Goal: Task Accomplishment & Management: Manage account settings

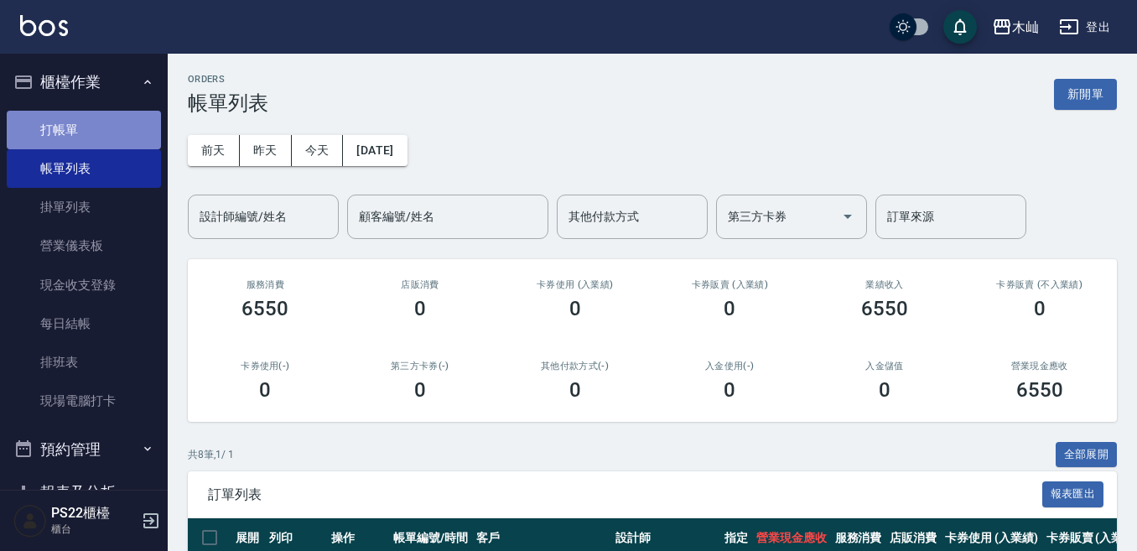
click at [111, 136] on link "打帳單" at bounding box center [84, 130] width 154 height 39
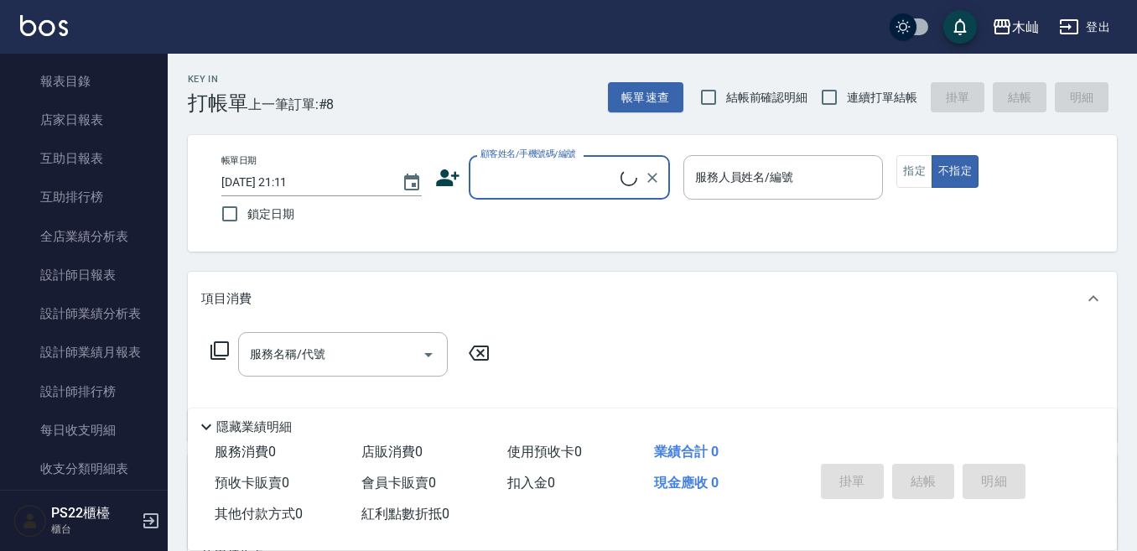
scroll to position [754, 0]
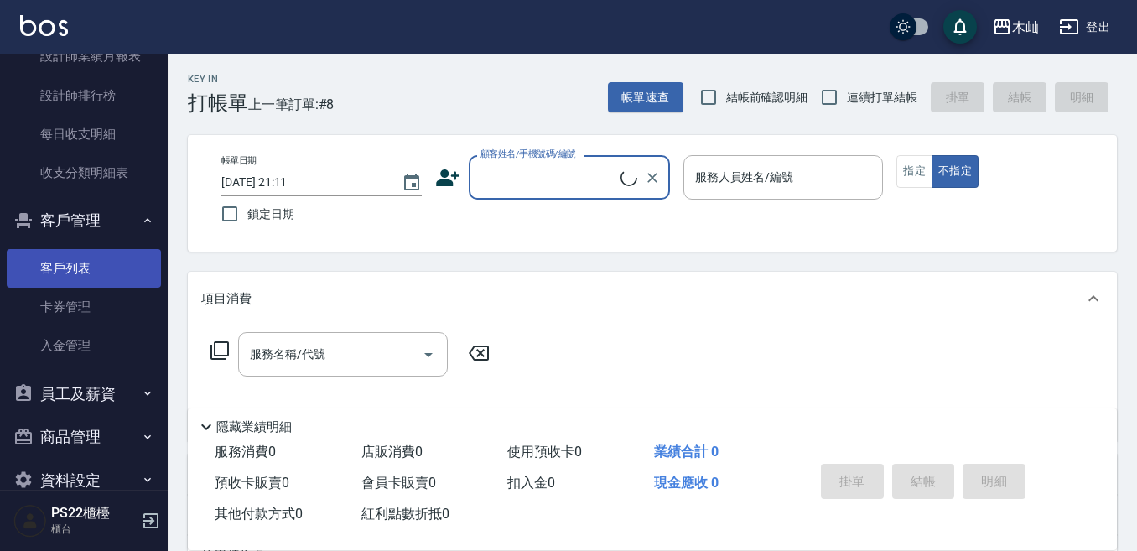
click at [127, 259] on link "客戶列表" at bounding box center [84, 268] width 154 height 39
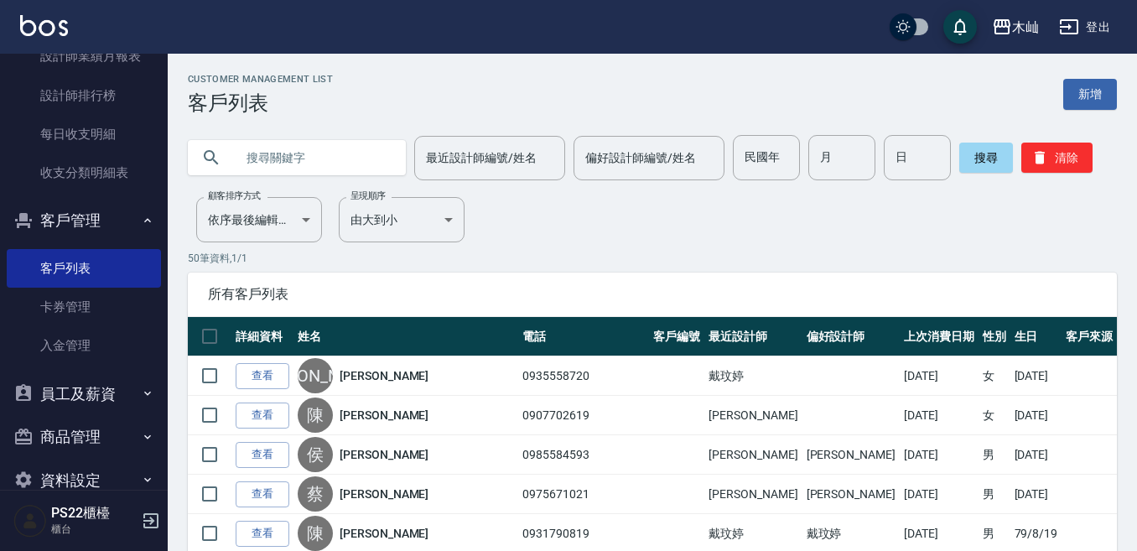
click at [339, 163] on input "text" at bounding box center [314, 157] width 158 height 45
type input "瓊玉"
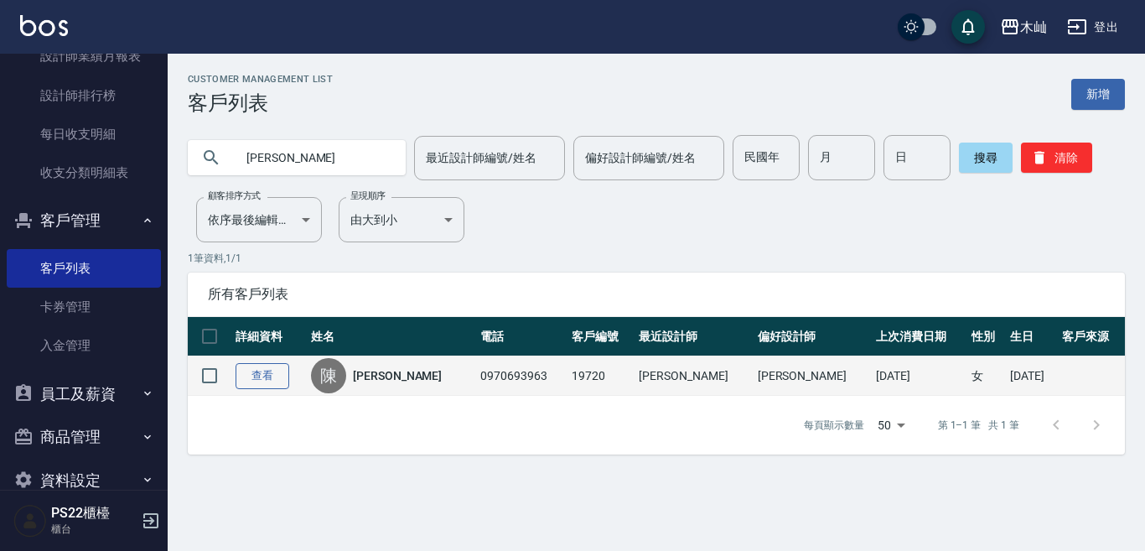
click at [280, 380] on link "查看" at bounding box center [263, 376] width 54 height 26
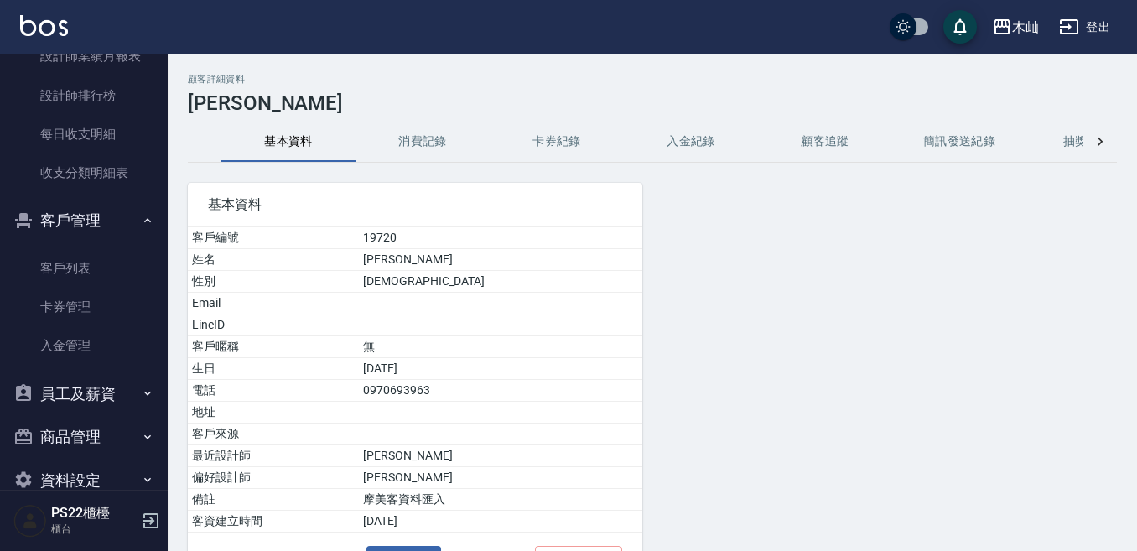
click at [430, 131] on button "消費記錄" at bounding box center [422, 142] width 134 height 40
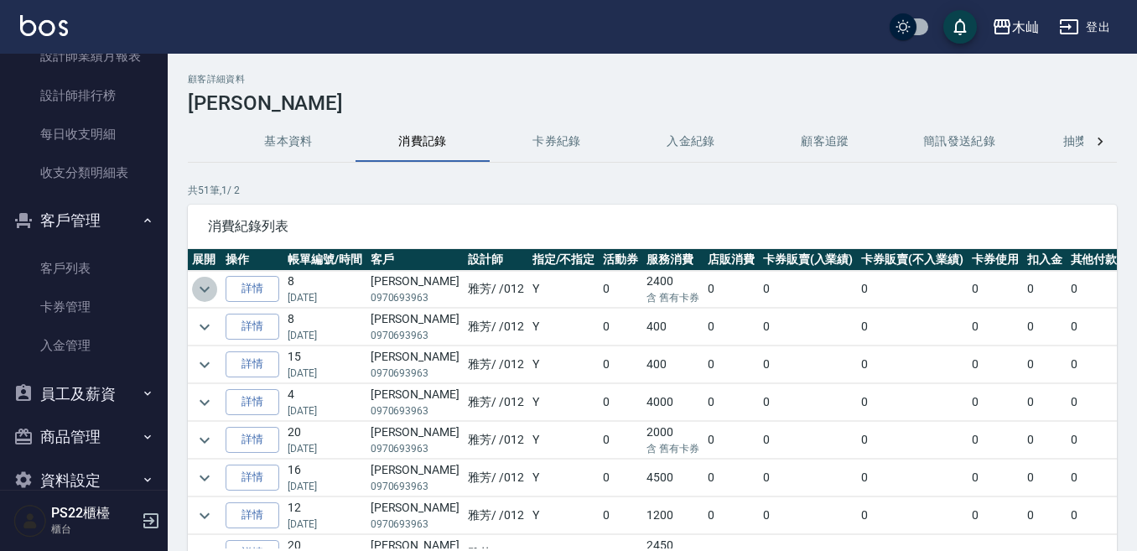
click at [210, 287] on icon "expand row" at bounding box center [204, 289] width 20 height 20
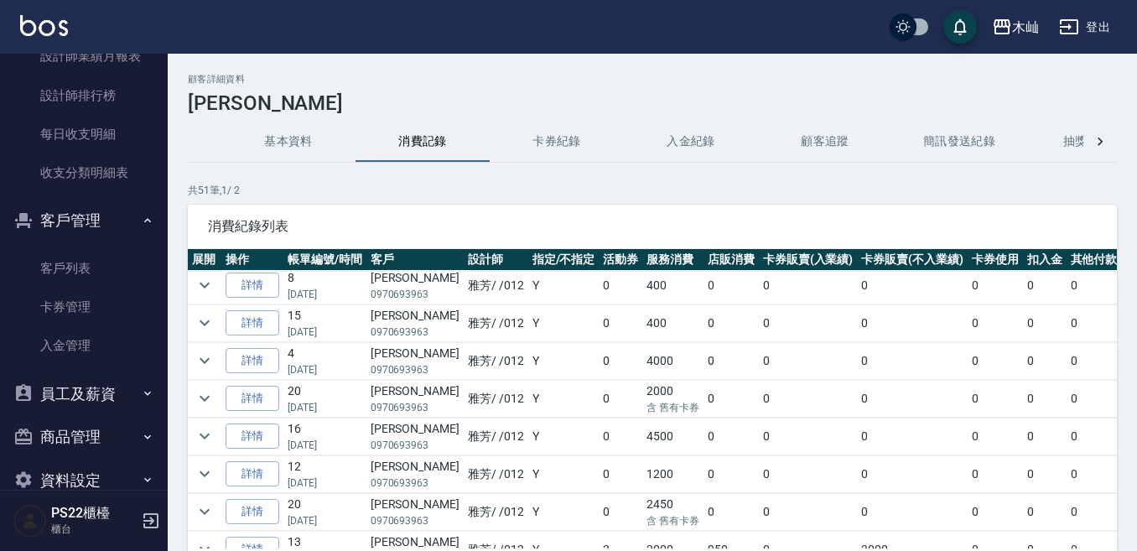
scroll to position [84, 0]
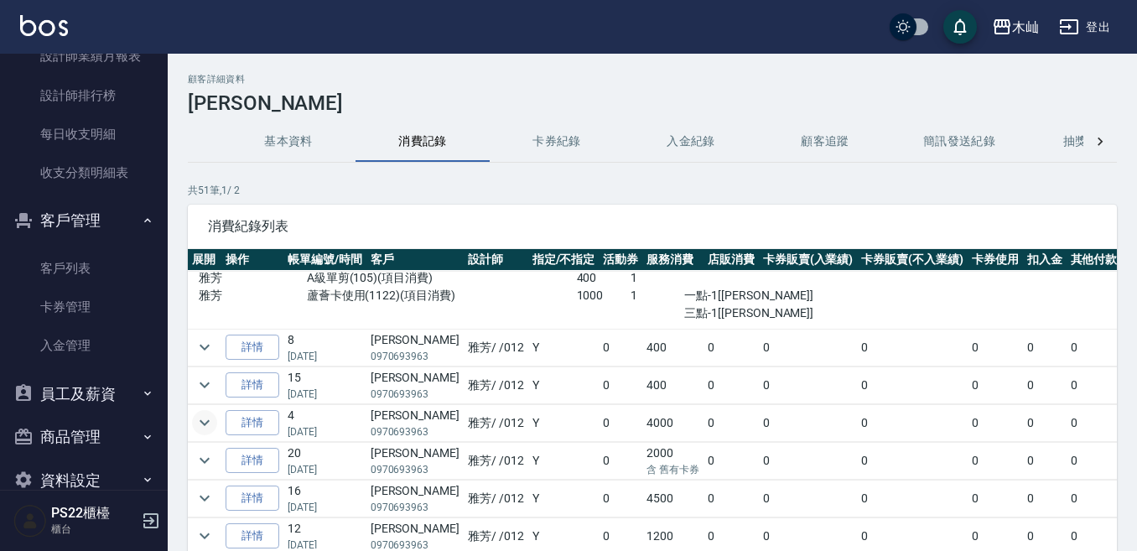
click at [202, 419] on icon "expand row" at bounding box center [204, 422] width 20 height 20
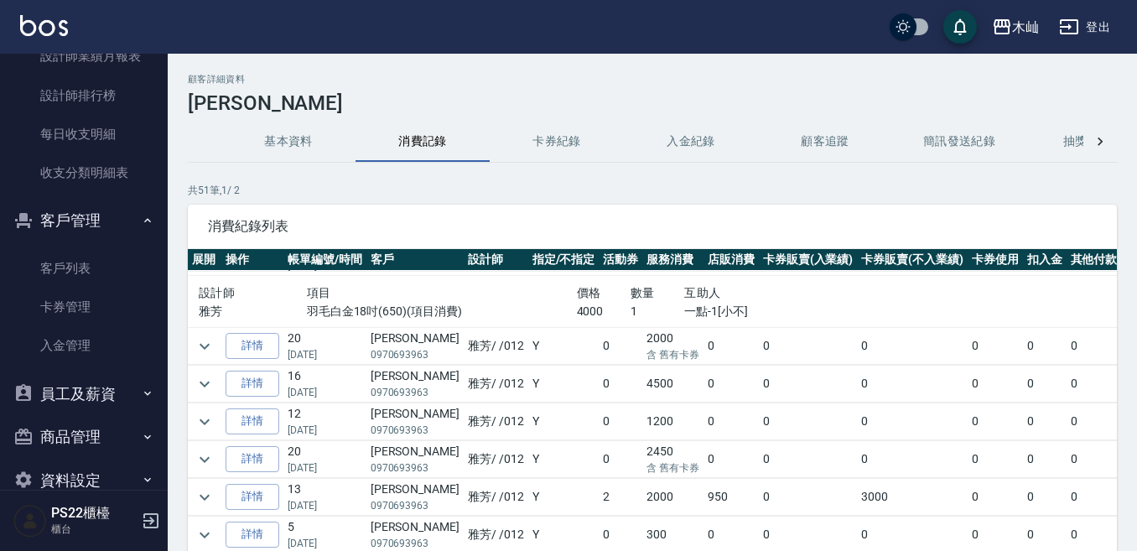
scroll to position [251, 0]
click at [209, 345] on icon "expand row" at bounding box center [204, 344] width 20 height 20
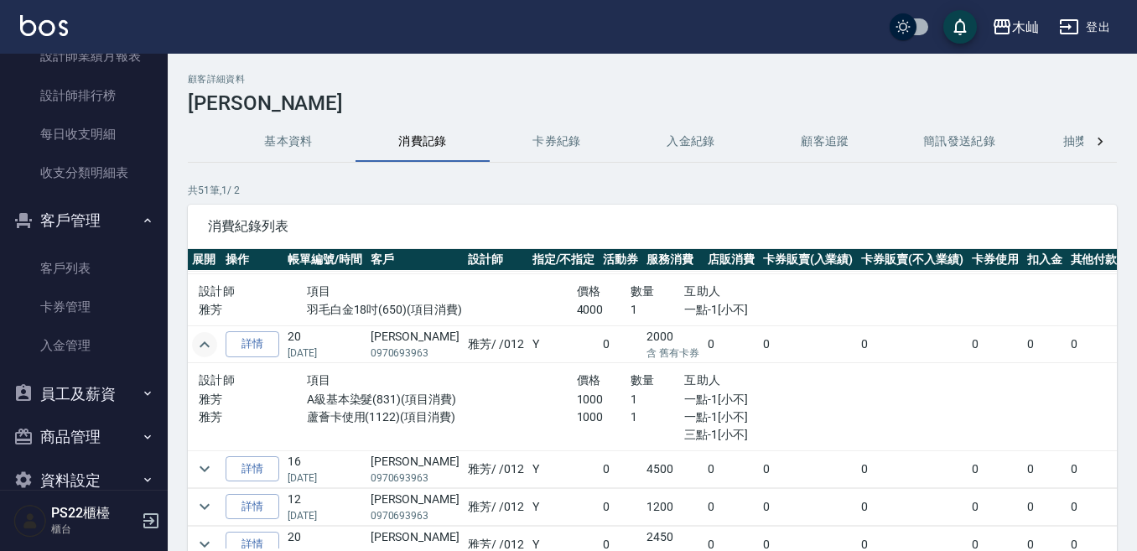
click at [209, 344] on icon "expand row" at bounding box center [204, 344] width 20 height 20
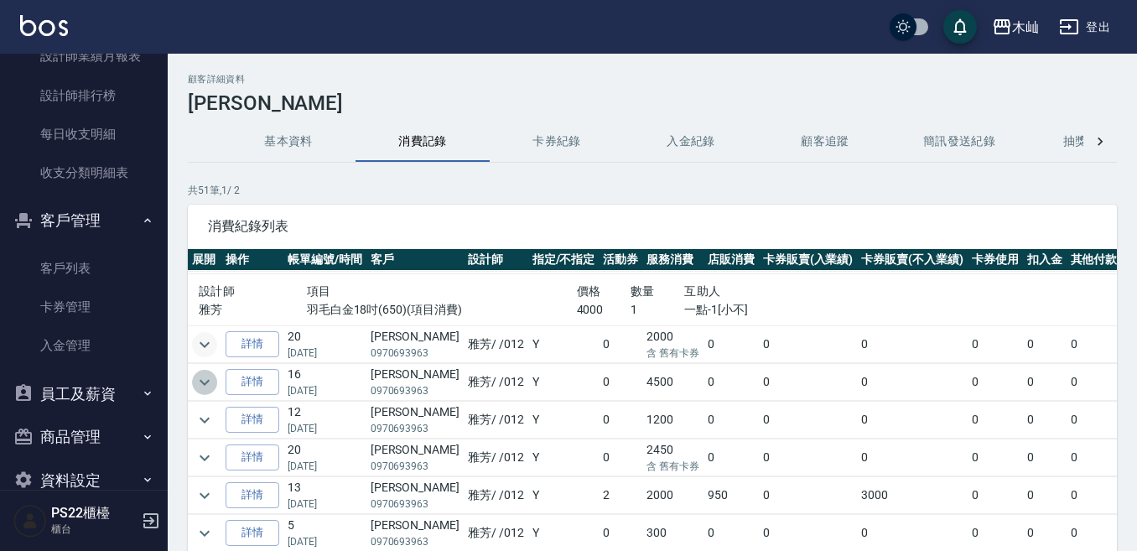
click at [206, 386] on icon "expand row" at bounding box center [204, 382] width 20 height 20
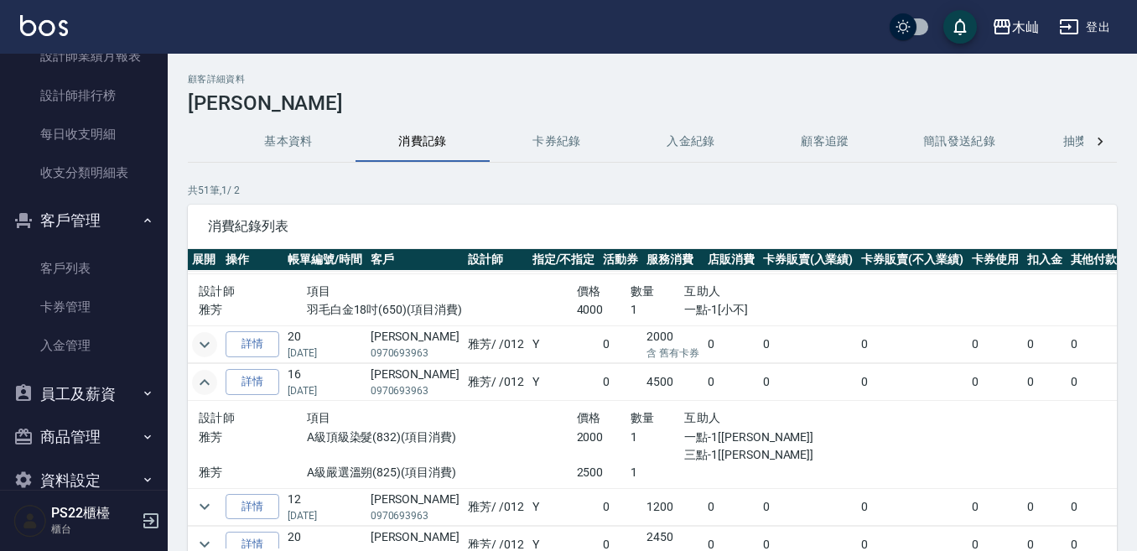
click at [206, 386] on icon "expand row" at bounding box center [204, 382] width 20 height 20
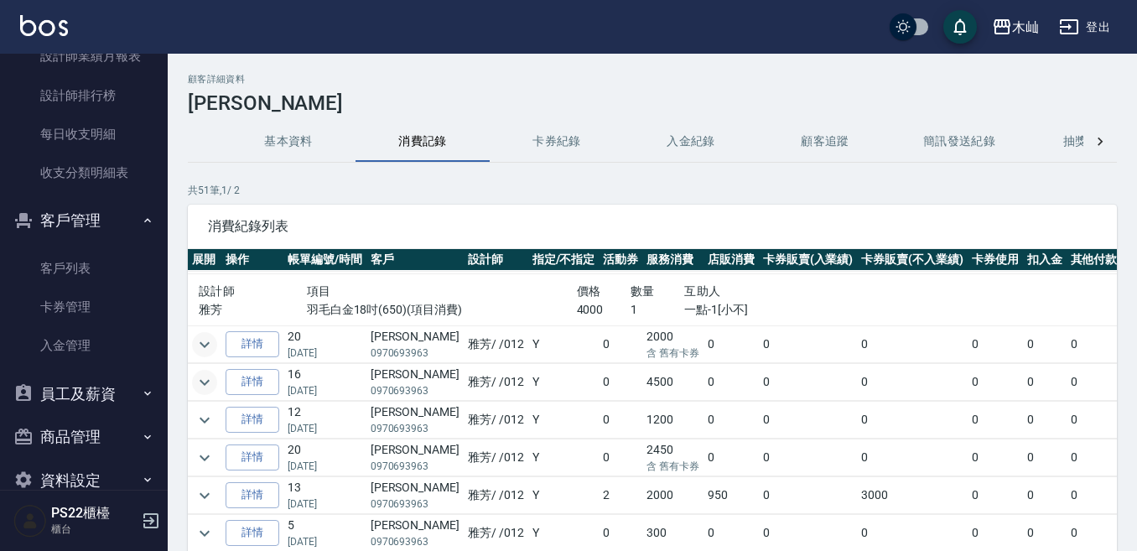
scroll to position [335, 0]
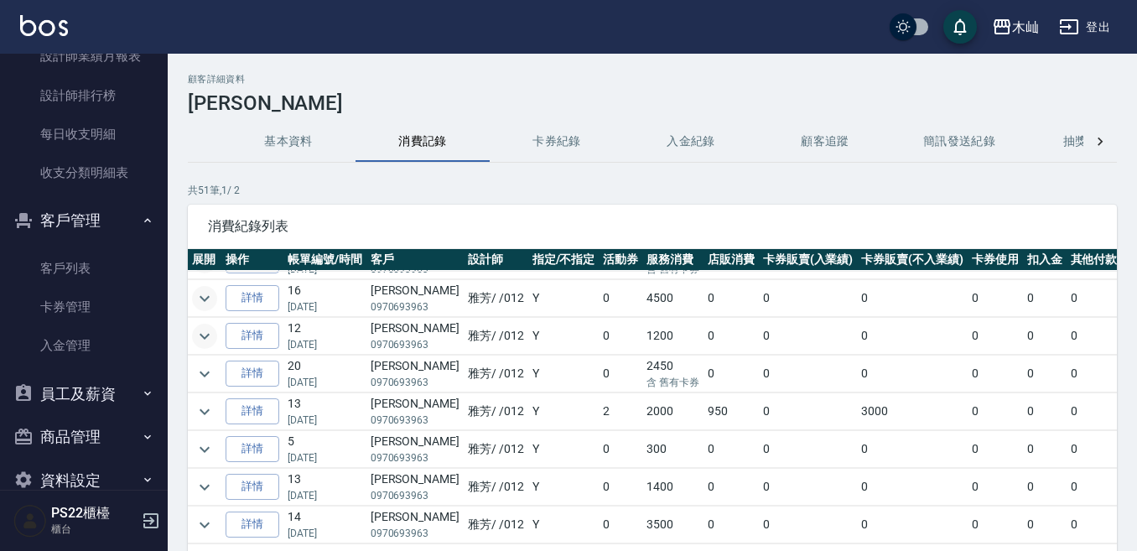
click at [203, 340] on icon "expand row" at bounding box center [204, 336] width 20 height 20
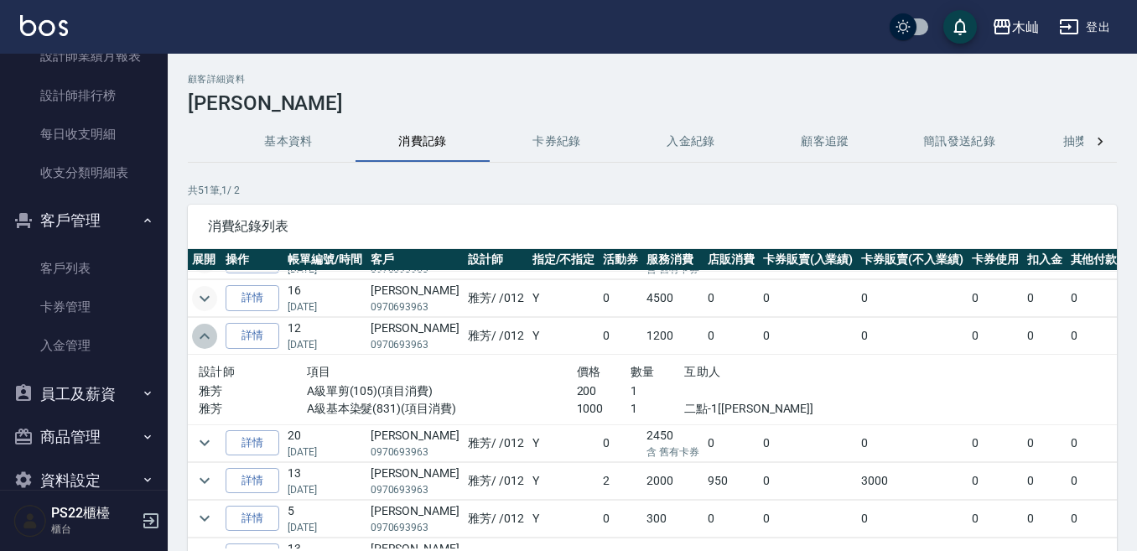
click at [203, 340] on icon "expand row" at bounding box center [204, 336] width 20 height 20
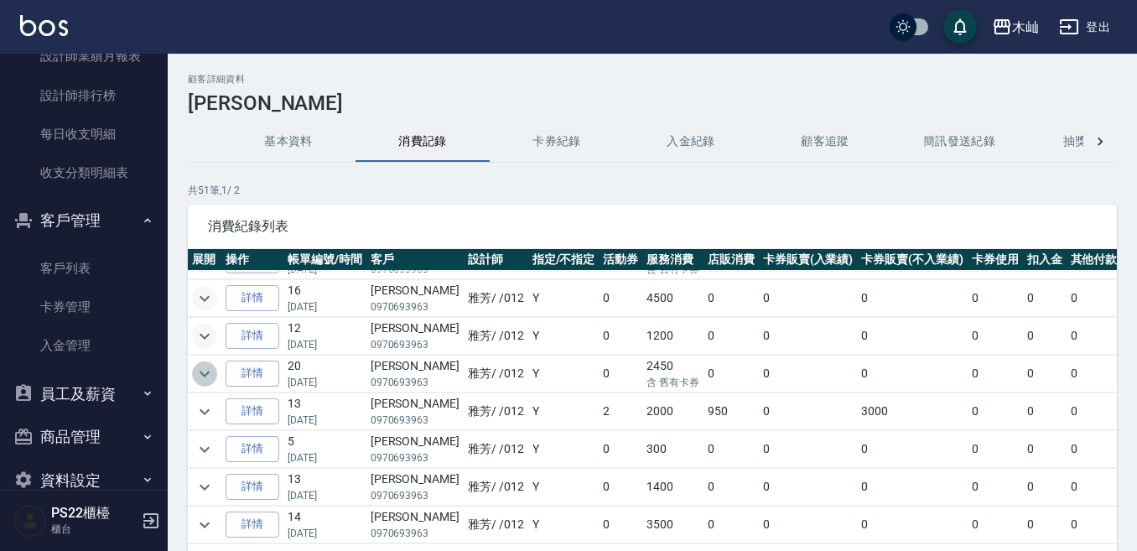
click at [208, 375] on icon "expand row" at bounding box center [204, 374] width 20 height 20
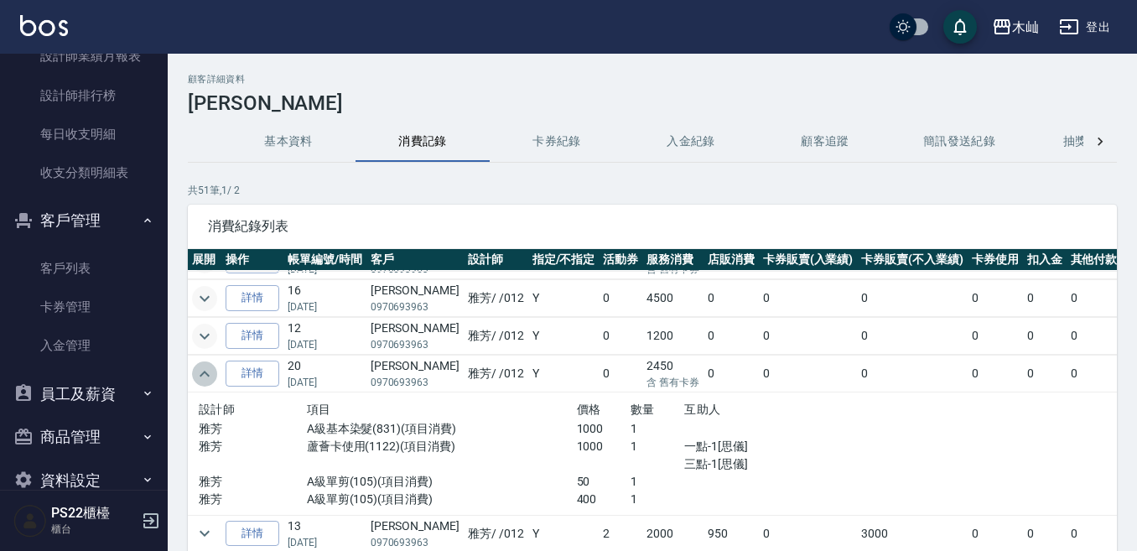
click at [208, 375] on icon "expand row" at bounding box center [204, 373] width 10 height 6
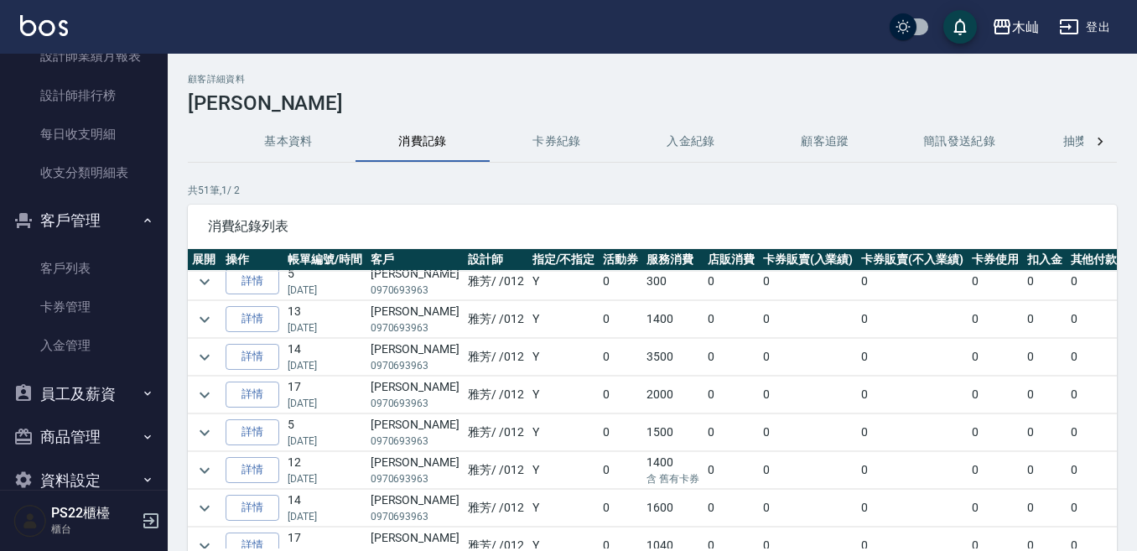
scroll to position [419, 0]
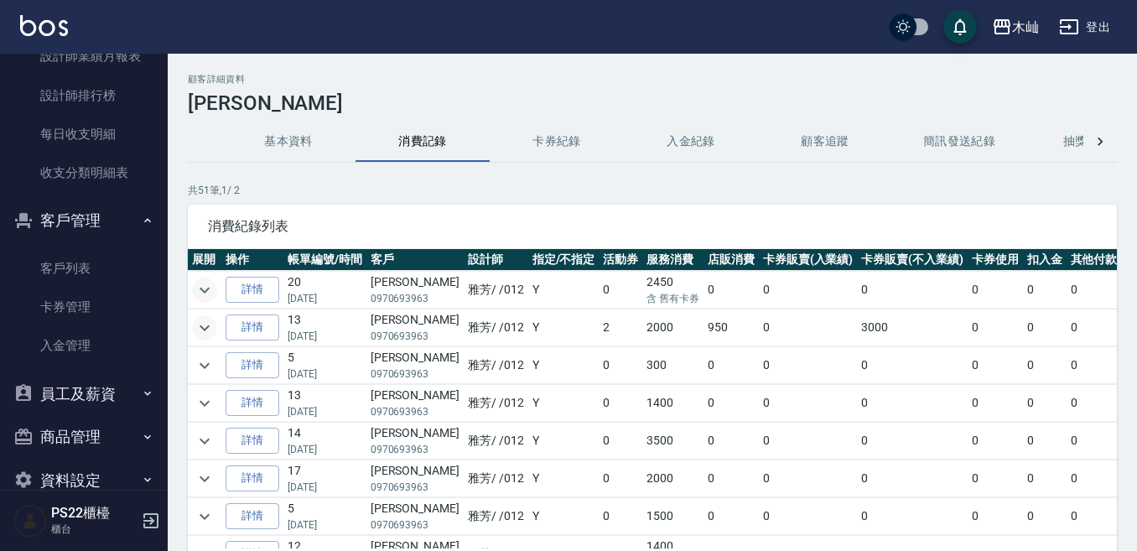
click at [205, 328] on icon "expand row" at bounding box center [204, 328] width 20 height 20
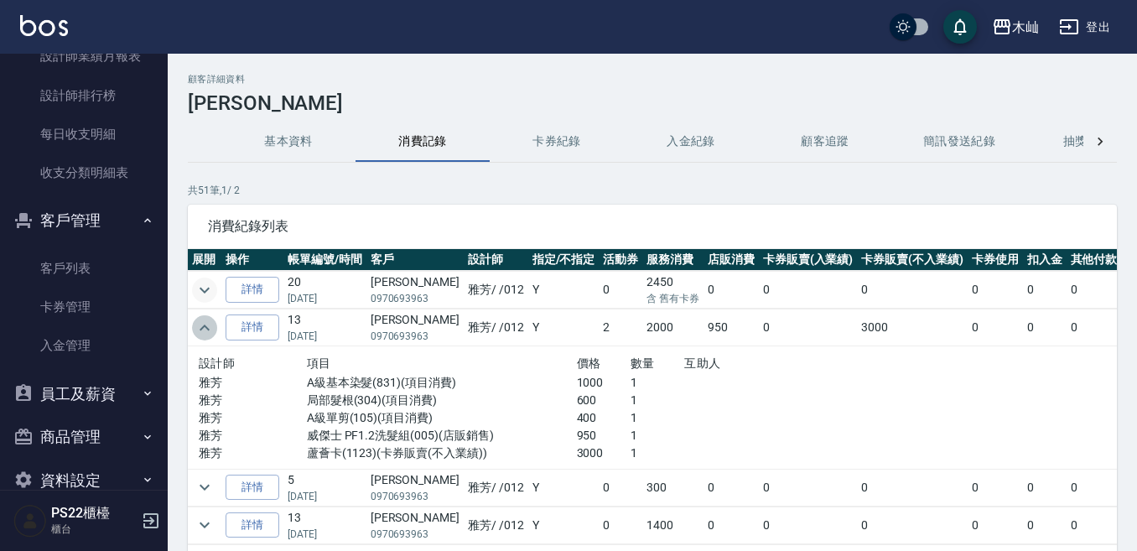
click at [205, 328] on icon "expand row" at bounding box center [204, 328] width 20 height 20
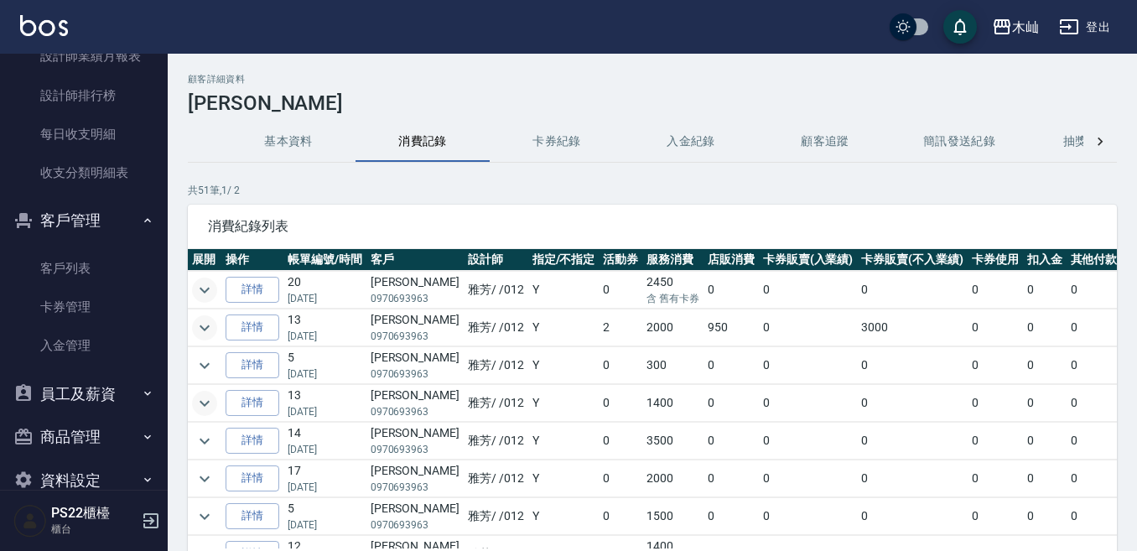
click at [204, 398] on icon "expand row" at bounding box center [204, 403] width 20 height 20
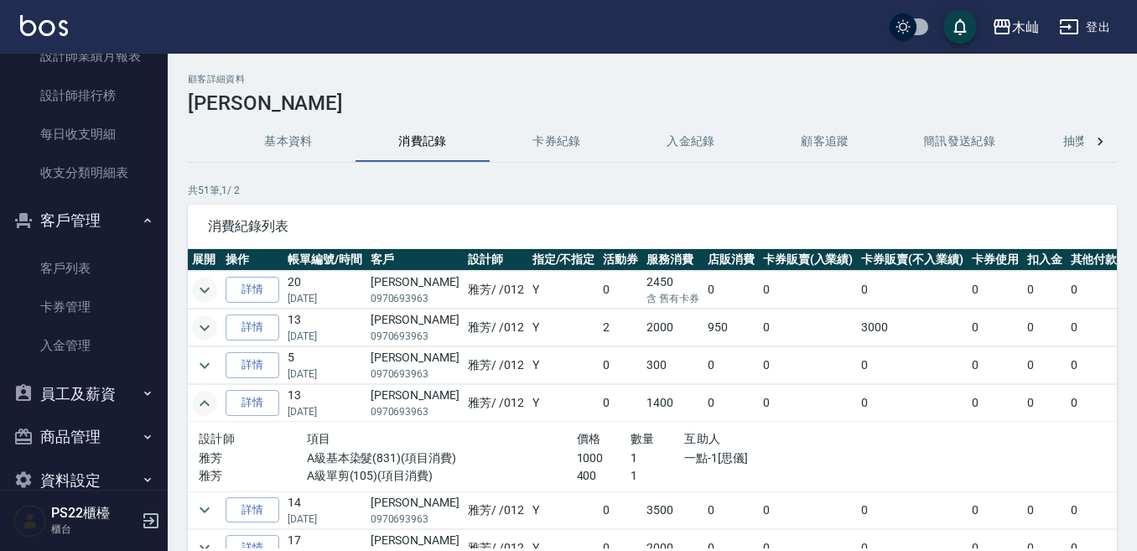
scroll to position [503, 0]
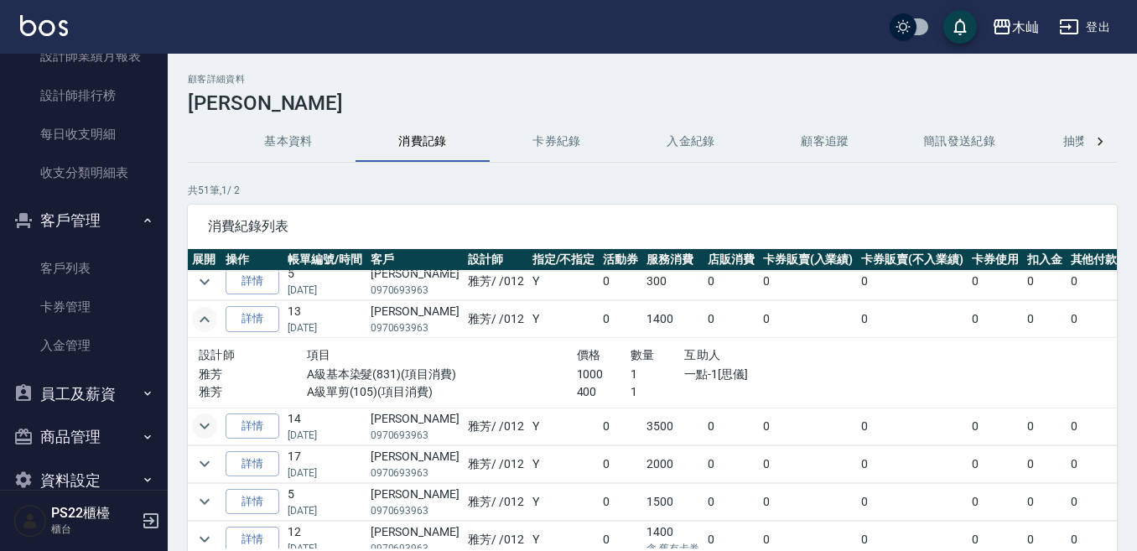
click at [211, 431] on icon "expand row" at bounding box center [204, 426] width 20 height 20
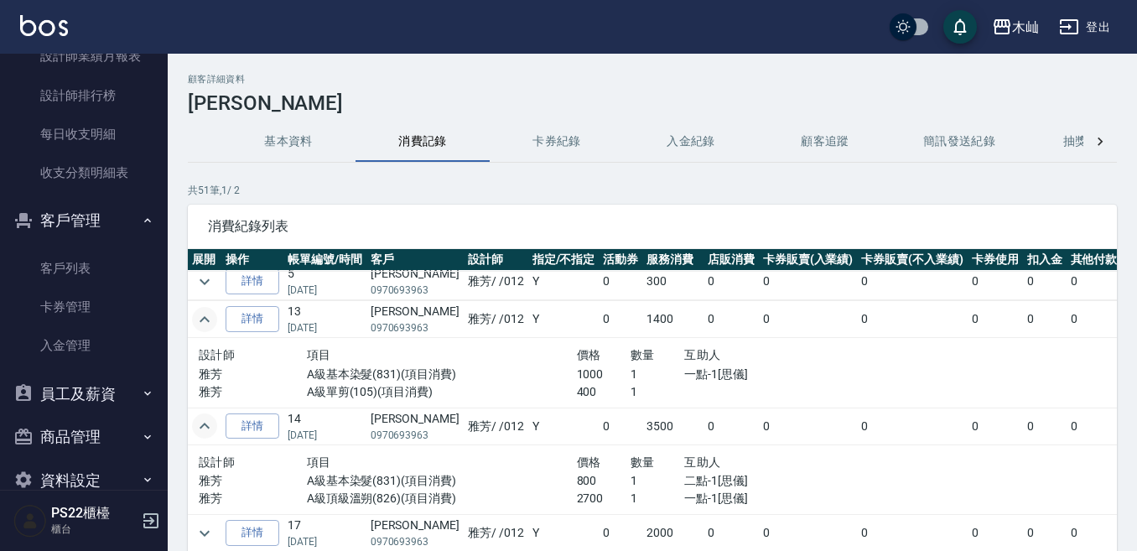
scroll to position [587, 0]
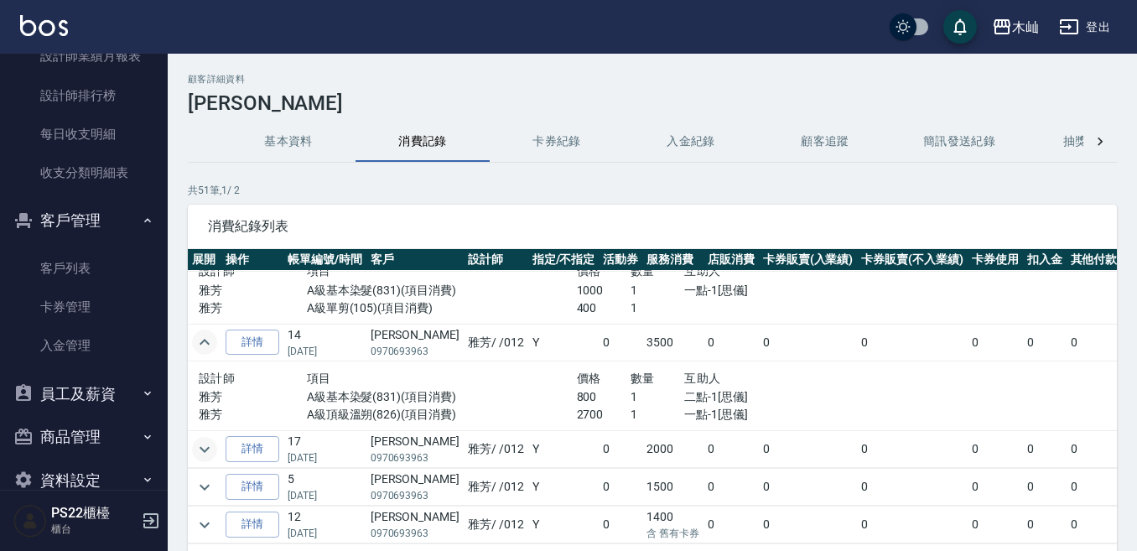
click at [210, 438] on button "expand row" at bounding box center [204, 449] width 25 height 25
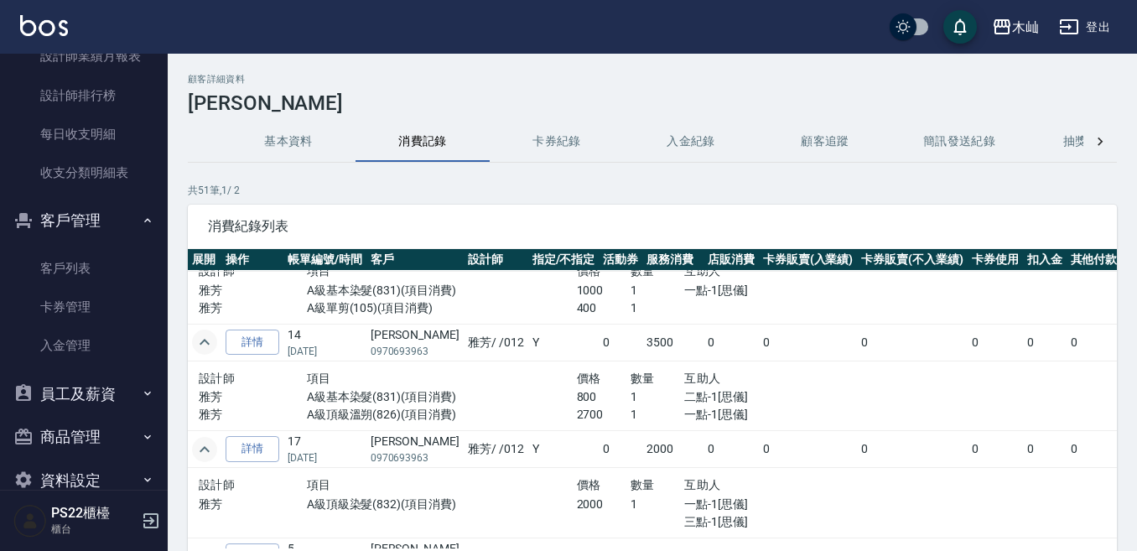
scroll to position [671, 0]
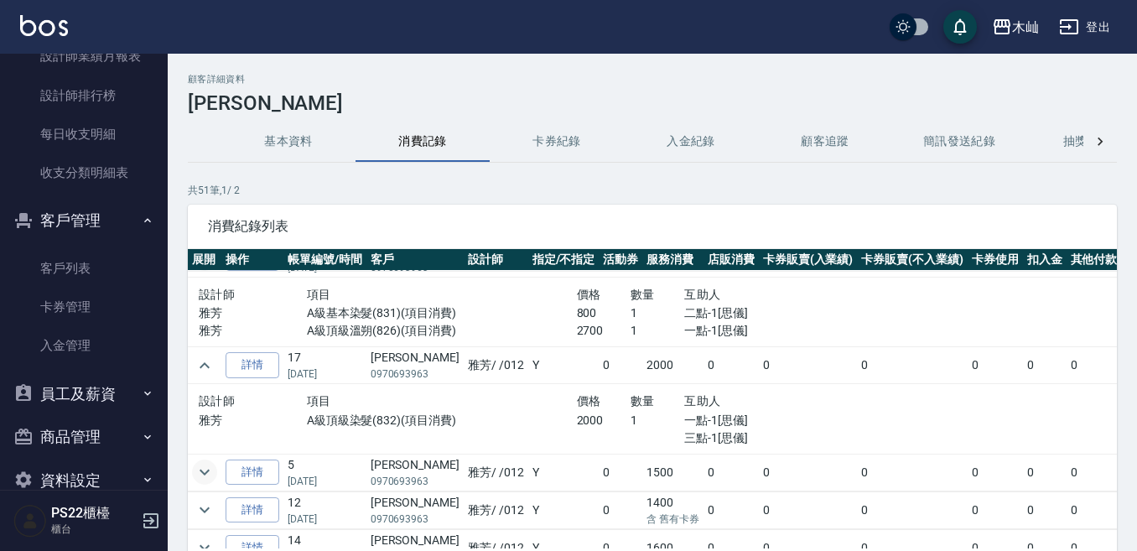
click at [203, 472] on icon "expand row" at bounding box center [204, 472] width 10 height 6
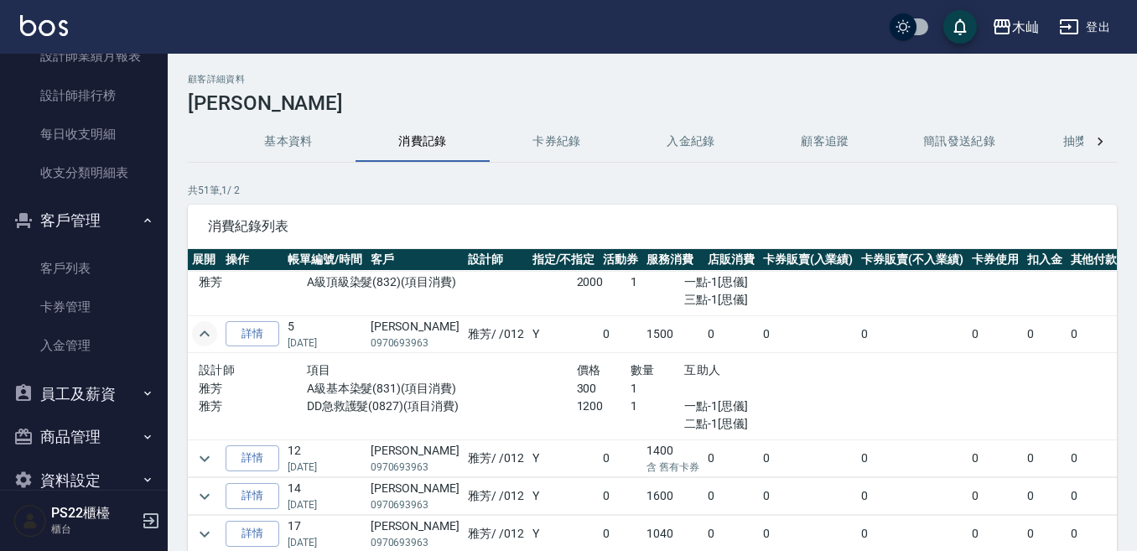
scroll to position [838, 0]
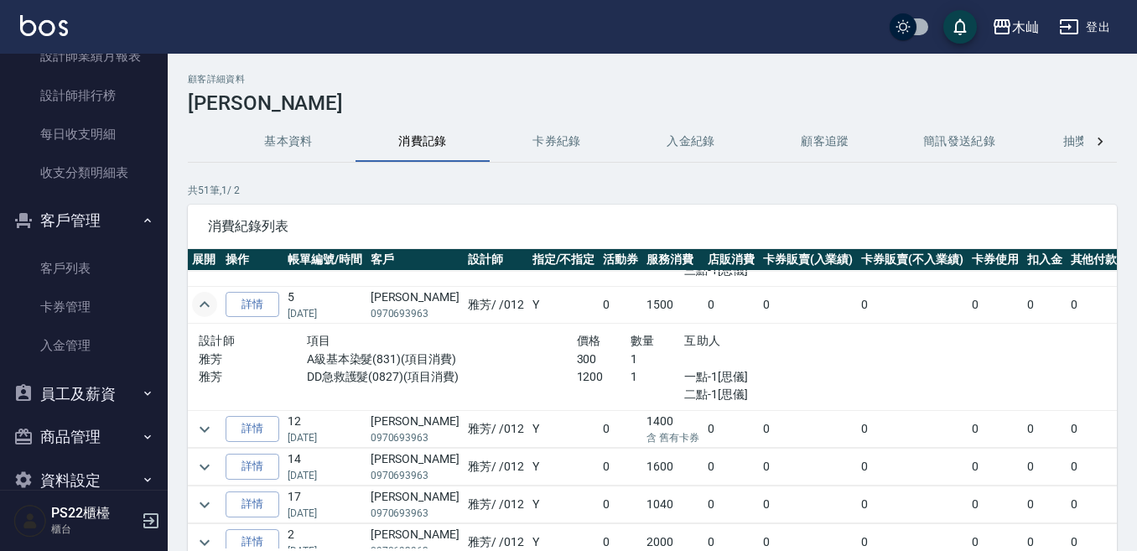
click at [385, 313] on p "0970693963" at bounding box center [414, 313] width 89 height 15
copy p "0970693963"
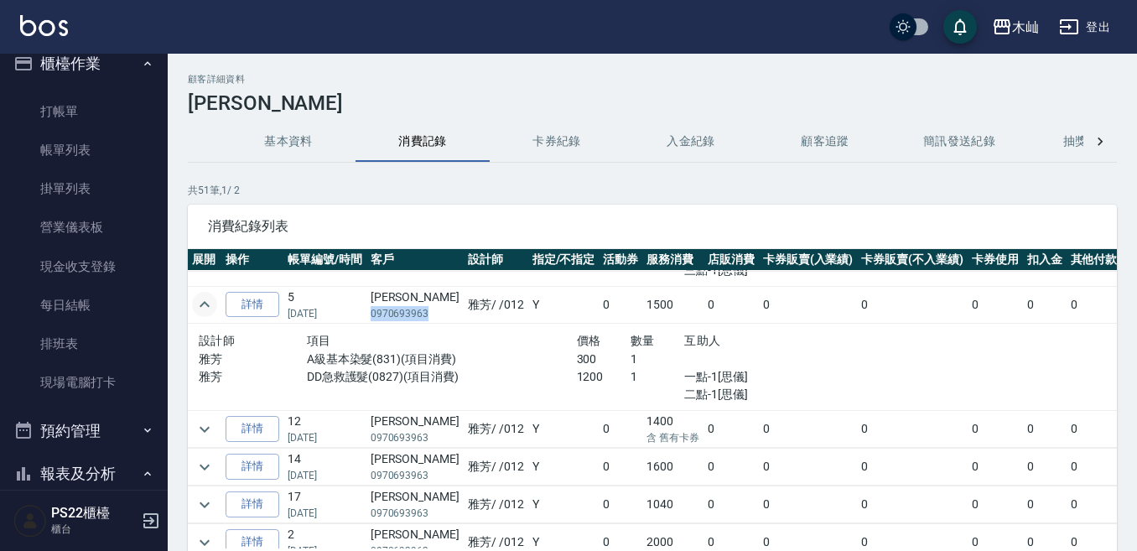
scroll to position [0, 0]
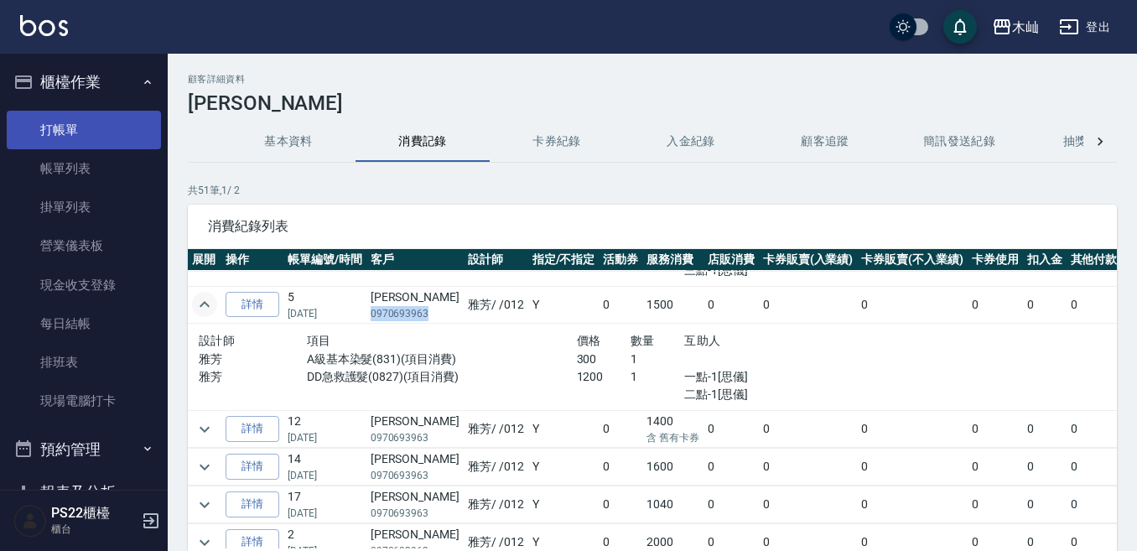
click at [107, 119] on link "打帳單" at bounding box center [84, 130] width 154 height 39
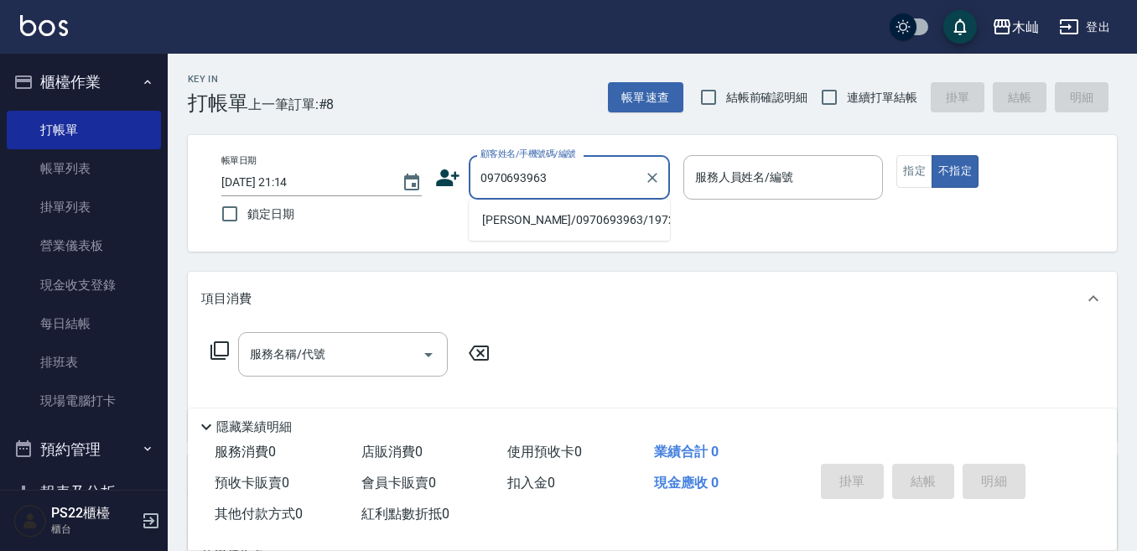
click at [582, 220] on li "陳瓊玉/0970693963/19720" at bounding box center [569, 220] width 201 height 28
type input "陳瓊玉/0970693963/19720"
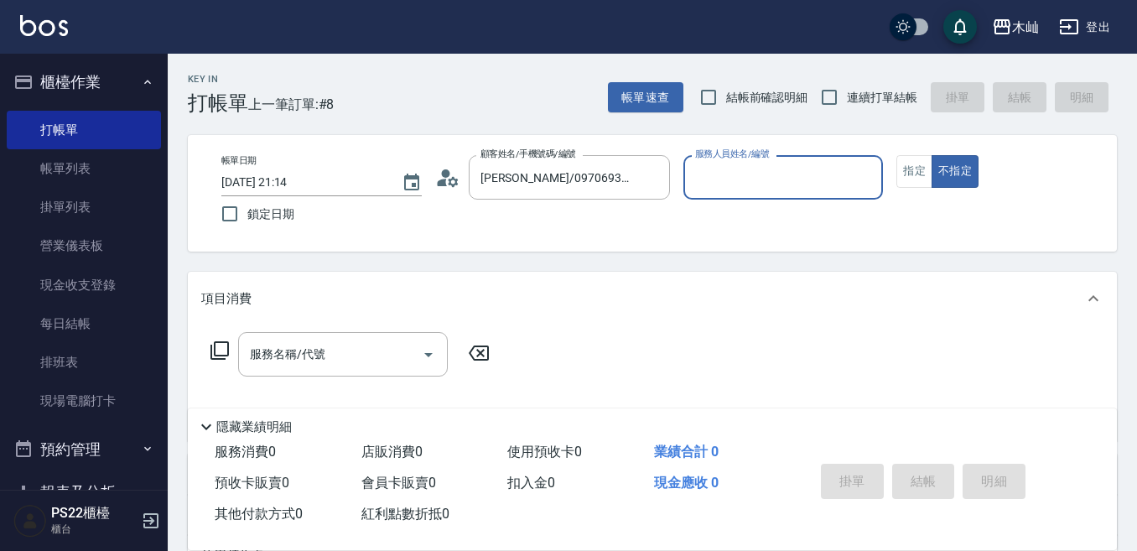
type input "雅芳-012"
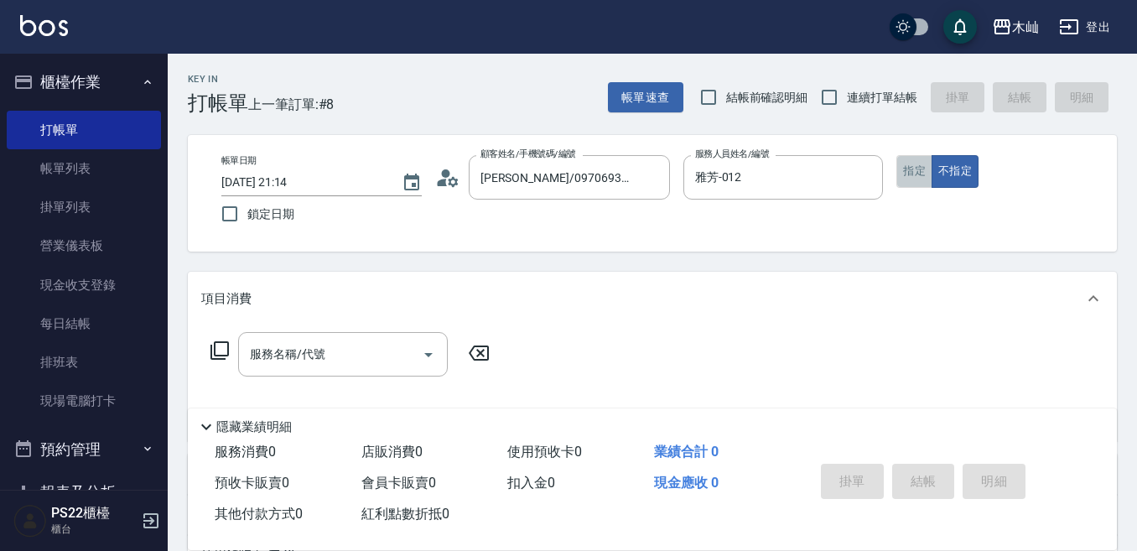
click at [919, 181] on button "指定" at bounding box center [914, 171] width 36 height 33
click at [365, 348] on input "服務名稱/代號" at bounding box center [330, 353] width 169 height 29
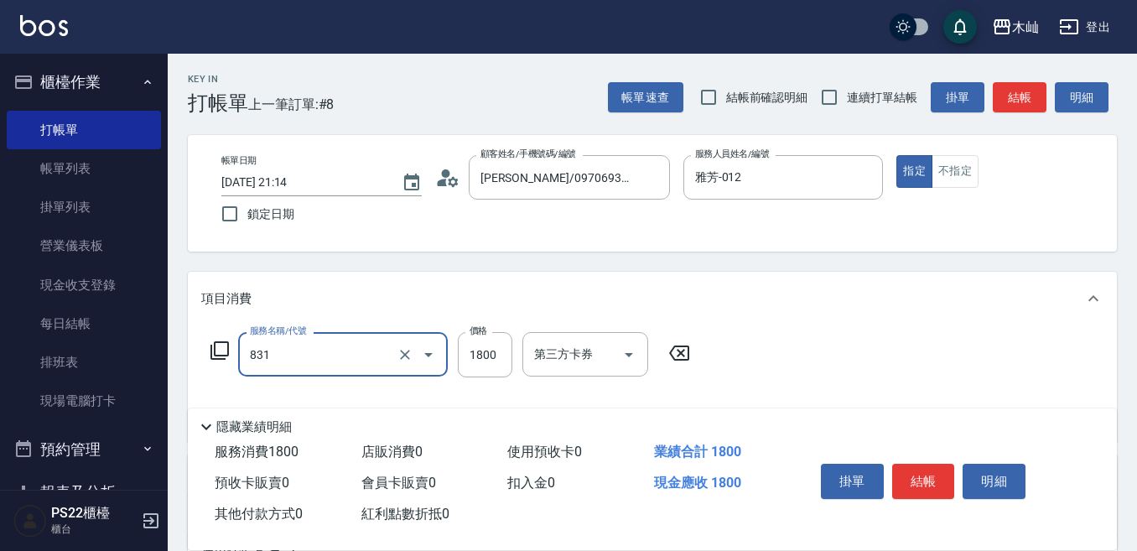
type input "A級基本染髮(831)"
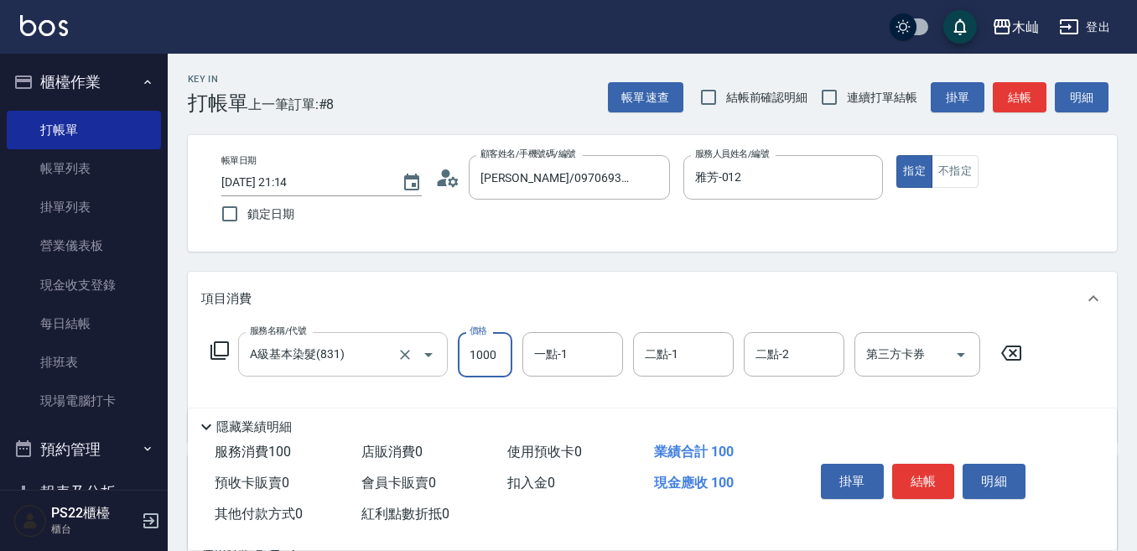
type input "1000"
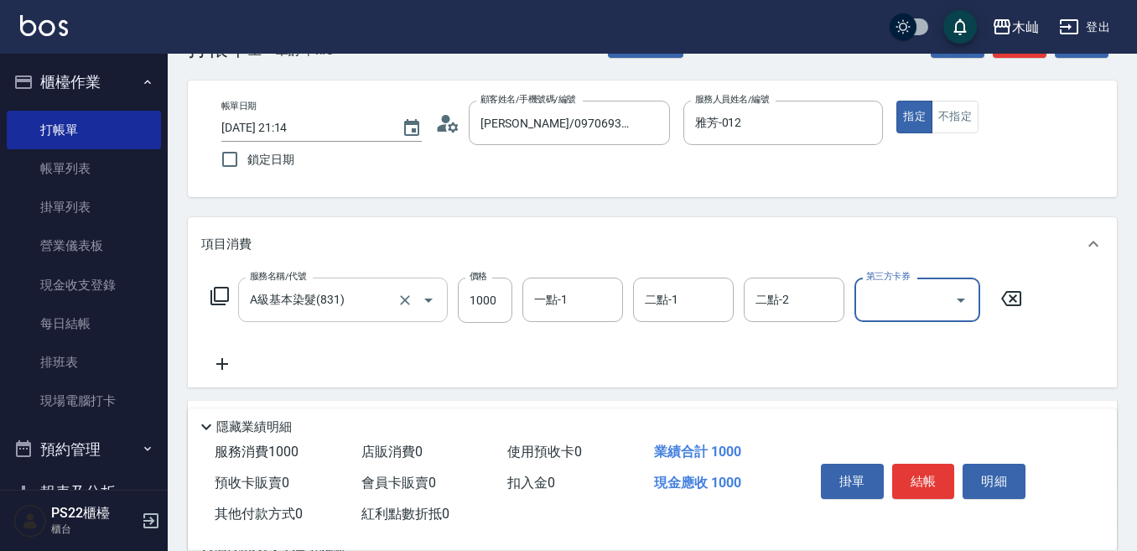
scroll to position [84, 0]
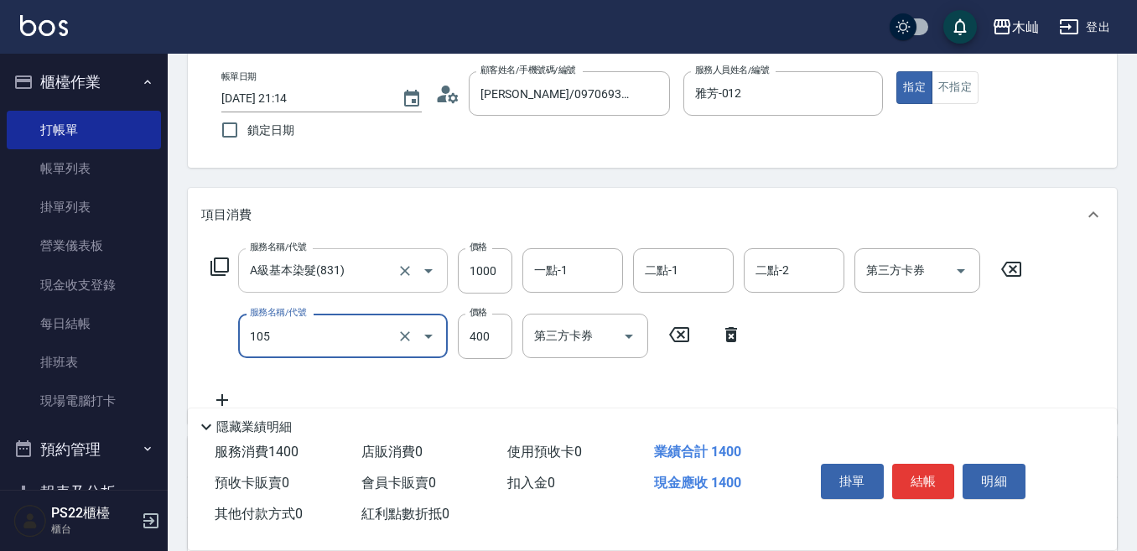
type input "A級單剪(105)"
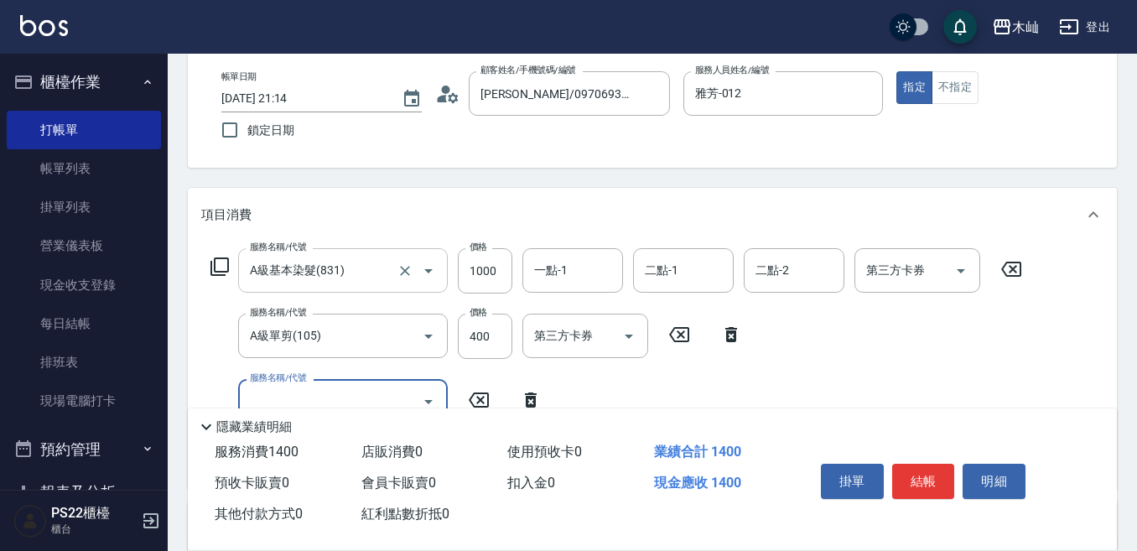
scroll to position [168, 0]
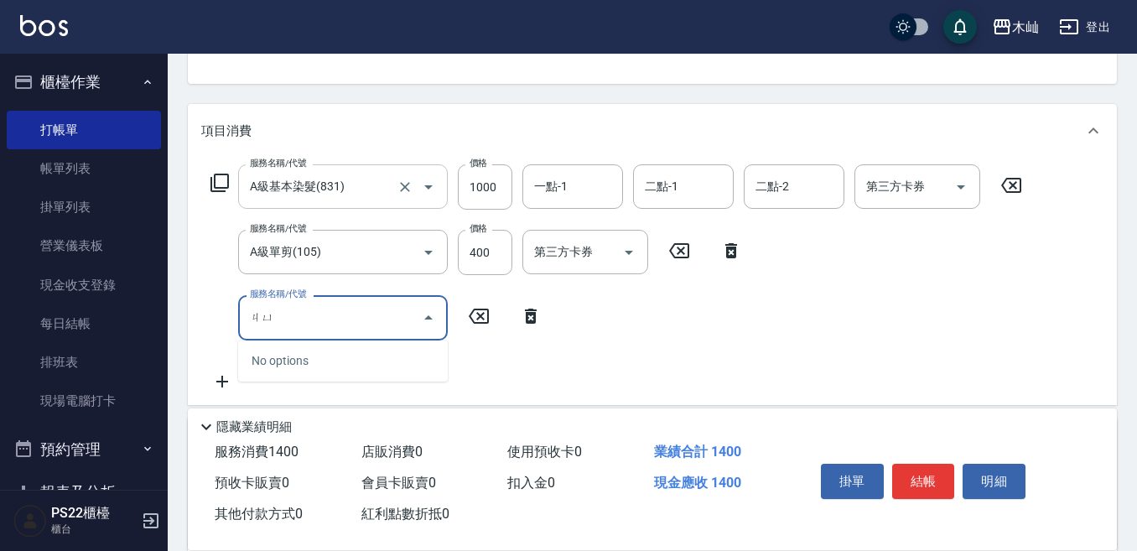
type input "ㄐ"
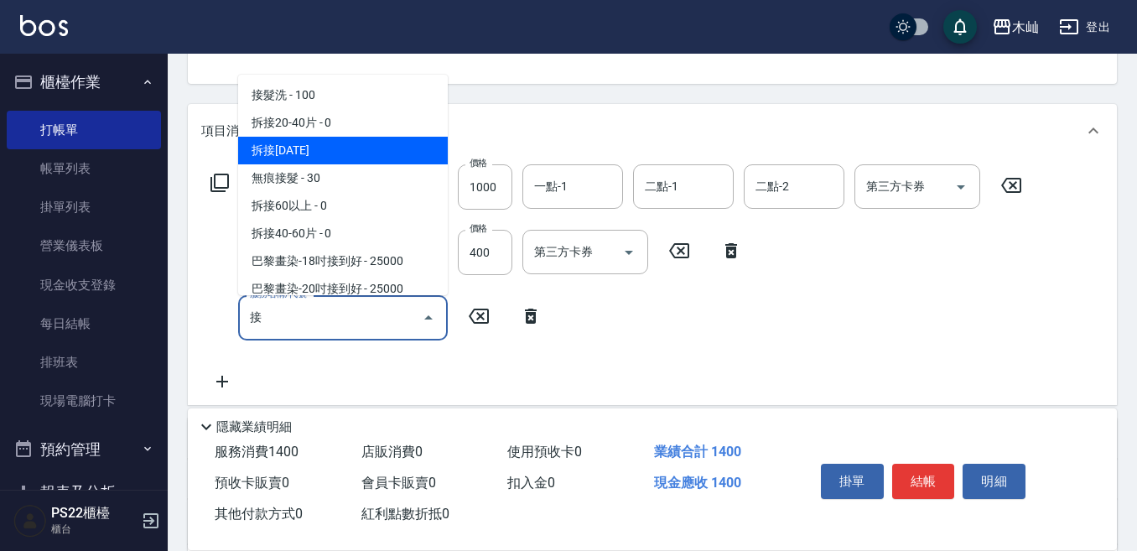
click at [396, 138] on span "拆接1-20 - 1500" at bounding box center [343, 151] width 210 height 28
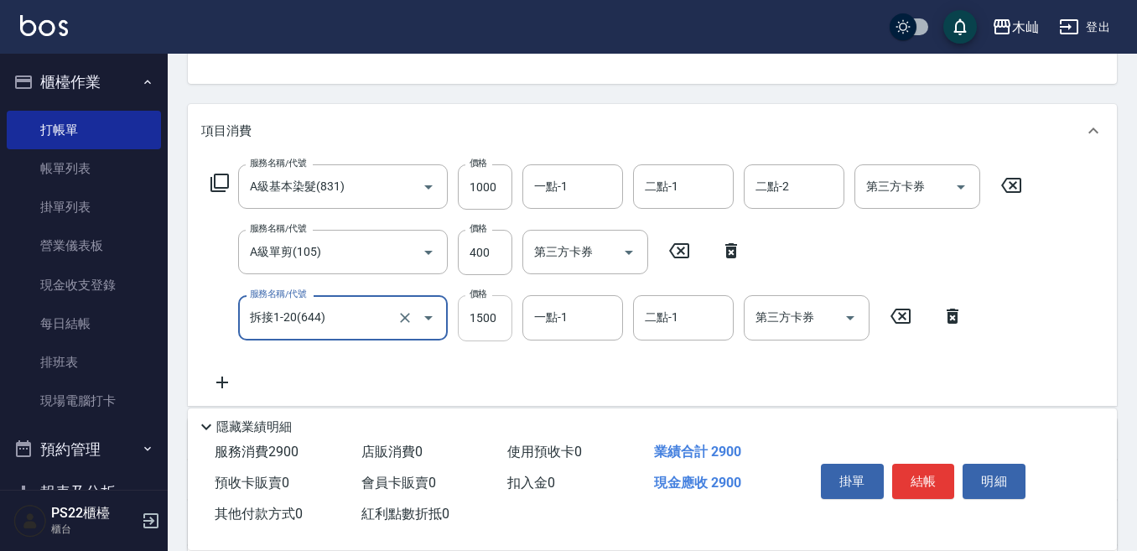
type input "拆接1-20(644)"
click at [480, 315] on input "1500" at bounding box center [485, 317] width 54 height 45
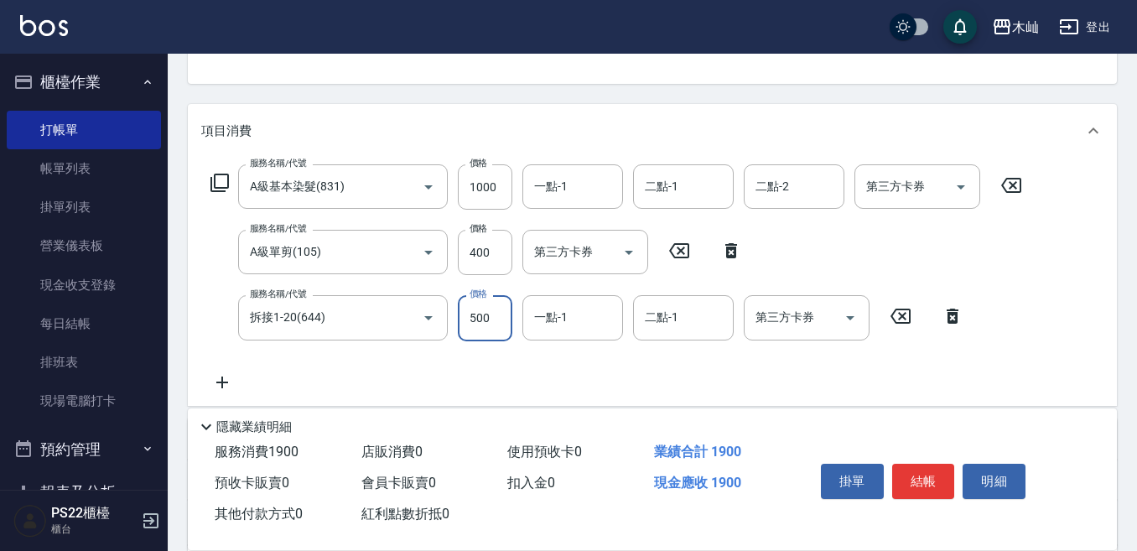
type input "500"
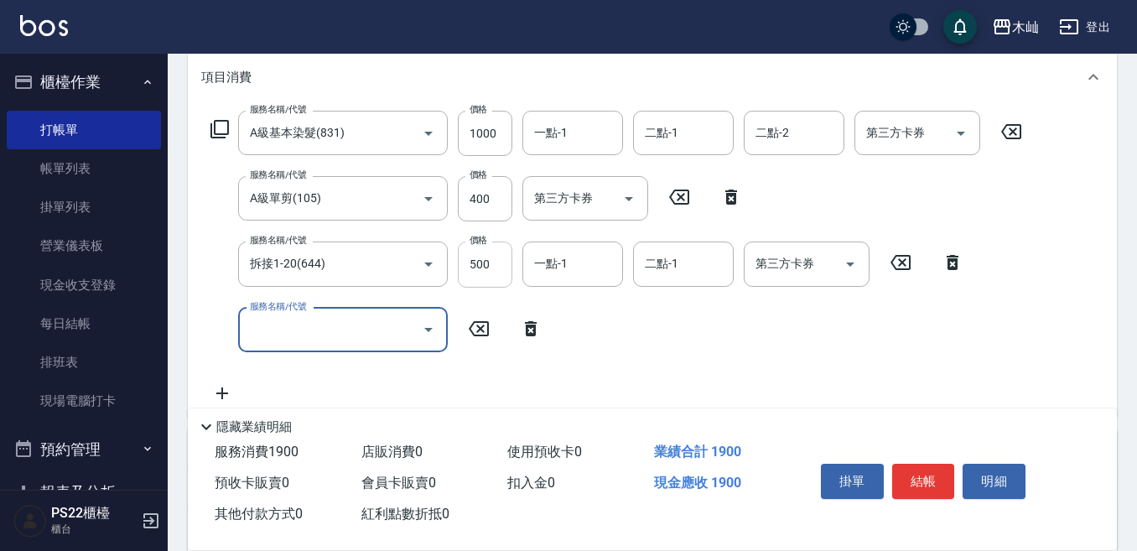
scroll to position [251, 0]
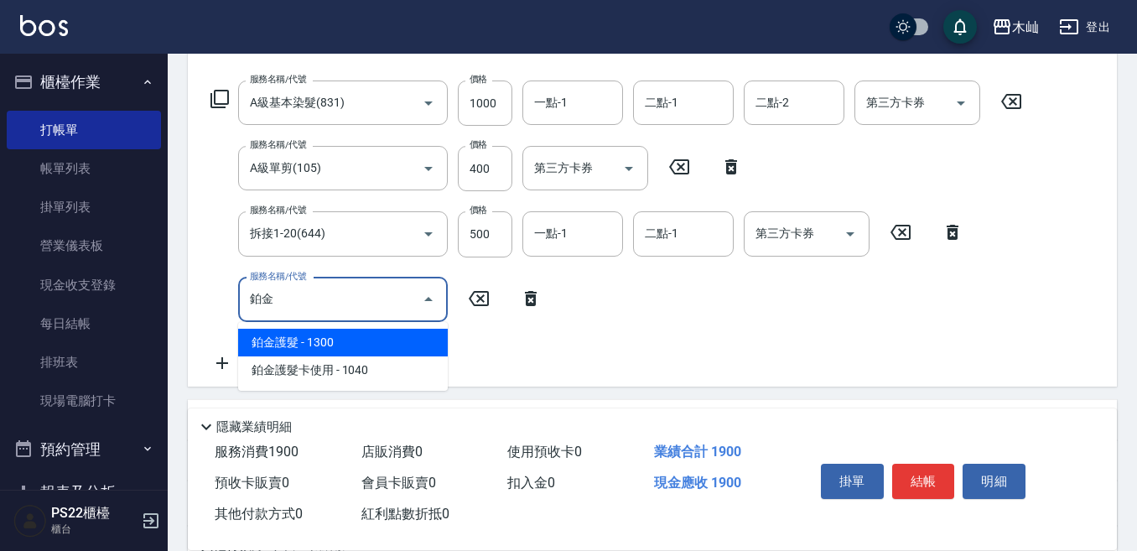
click at [355, 333] on span "鉑金護髮 - 1300" at bounding box center [343, 343] width 210 height 28
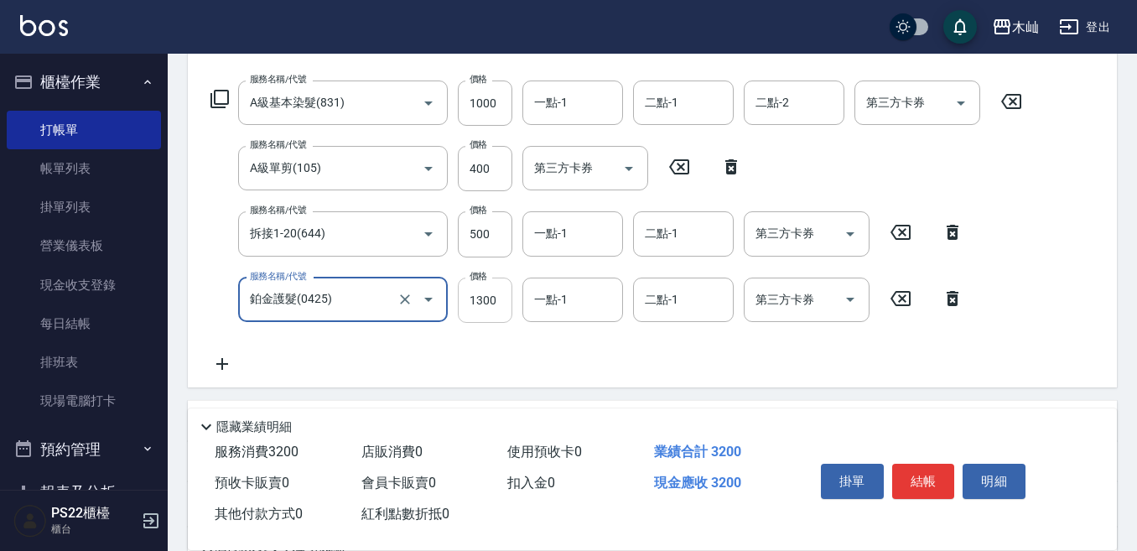
type input "鉑金護髮(0425)"
click at [481, 298] on input "1300" at bounding box center [485, 299] width 54 height 45
type input "1040"
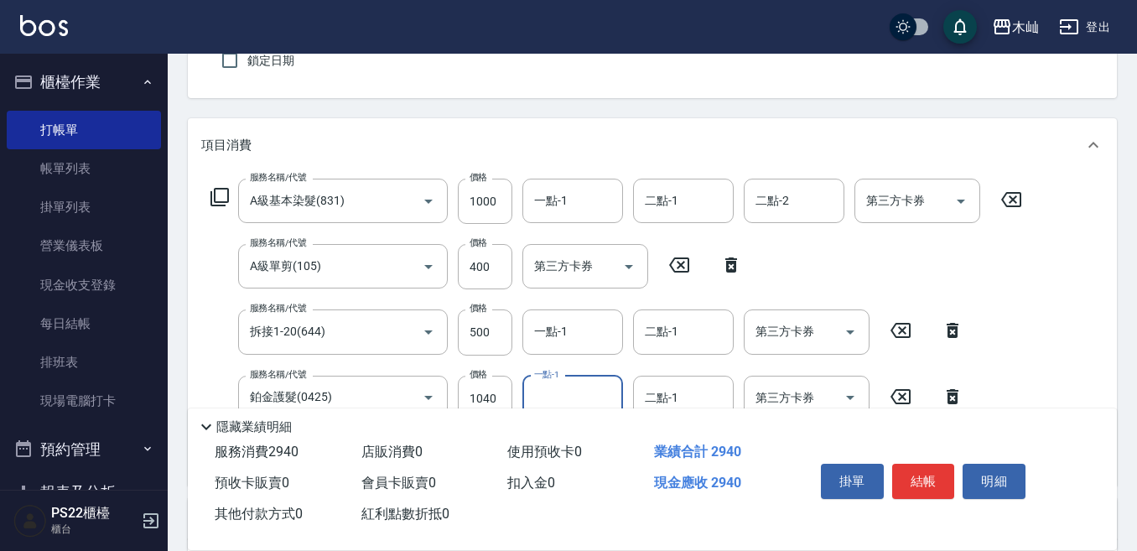
scroll to position [0, 0]
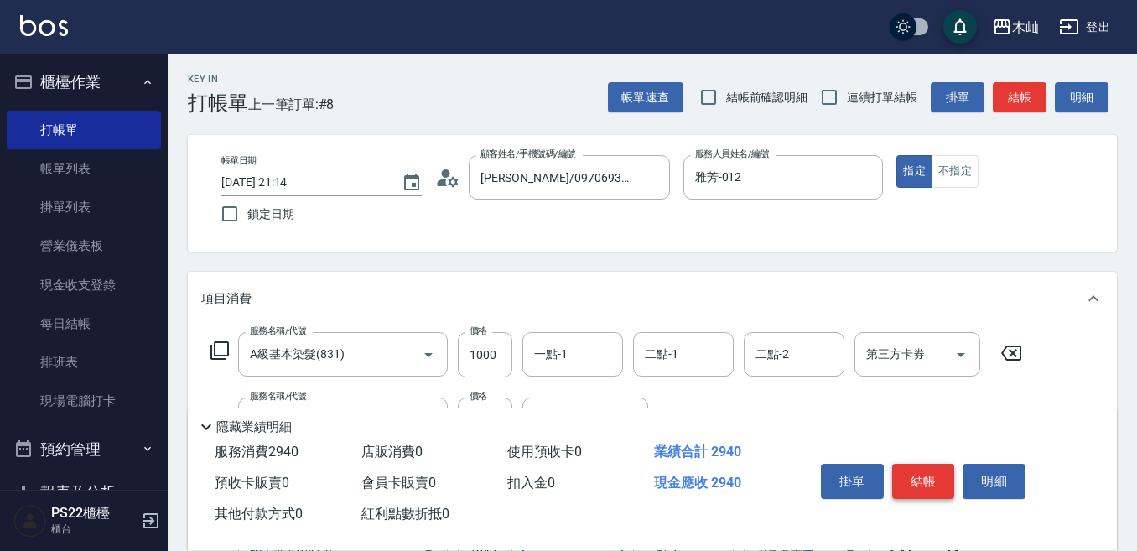
click at [933, 476] on button "結帳" at bounding box center [923, 481] width 63 height 35
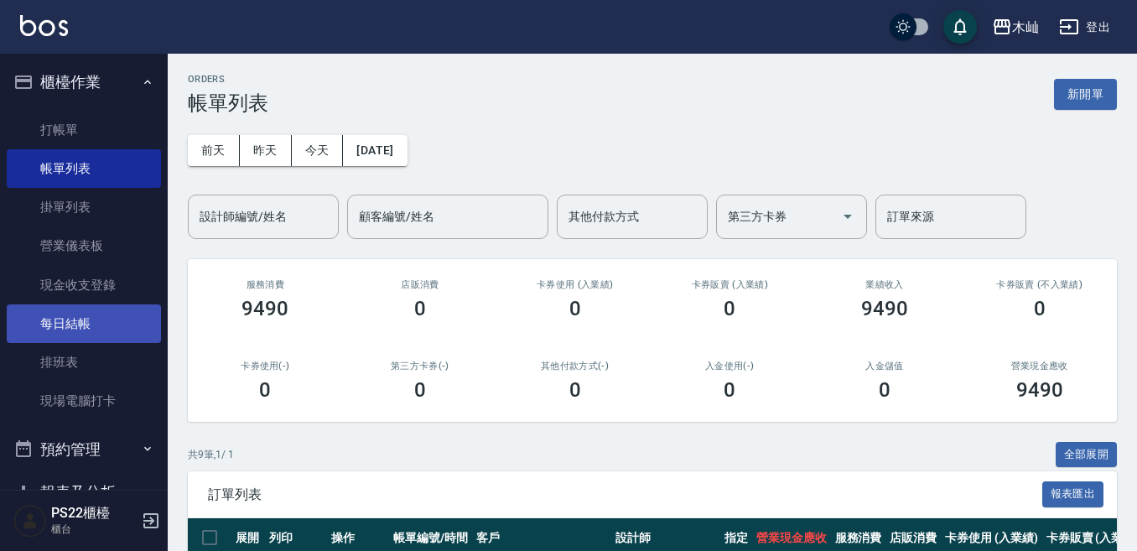
click at [97, 324] on link "每日結帳" at bounding box center [84, 323] width 154 height 39
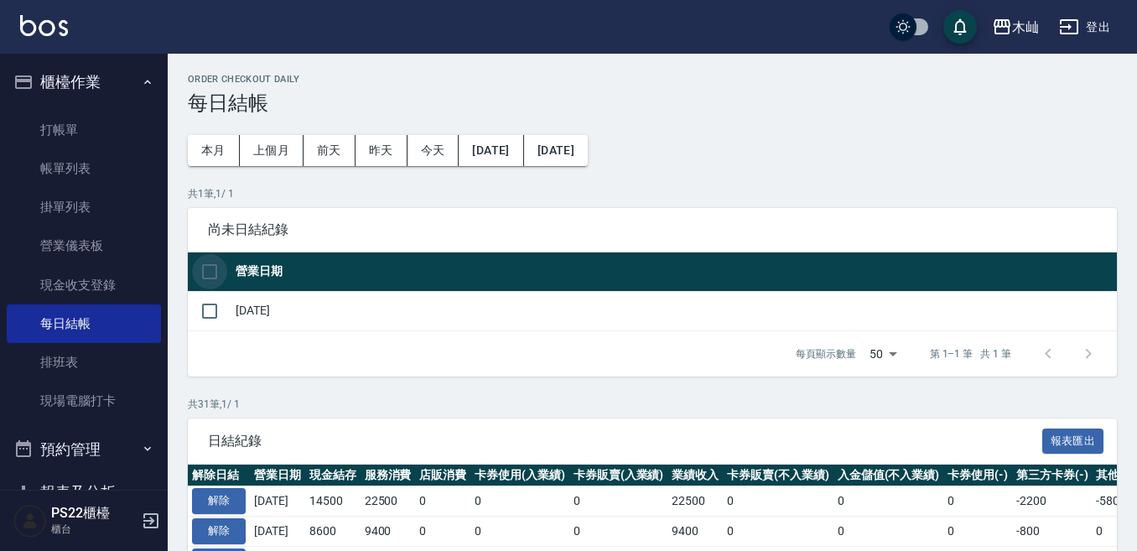
click at [210, 270] on input "checkbox" at bounding box center [209, 271] width 35 height 35
checkbox input "true"
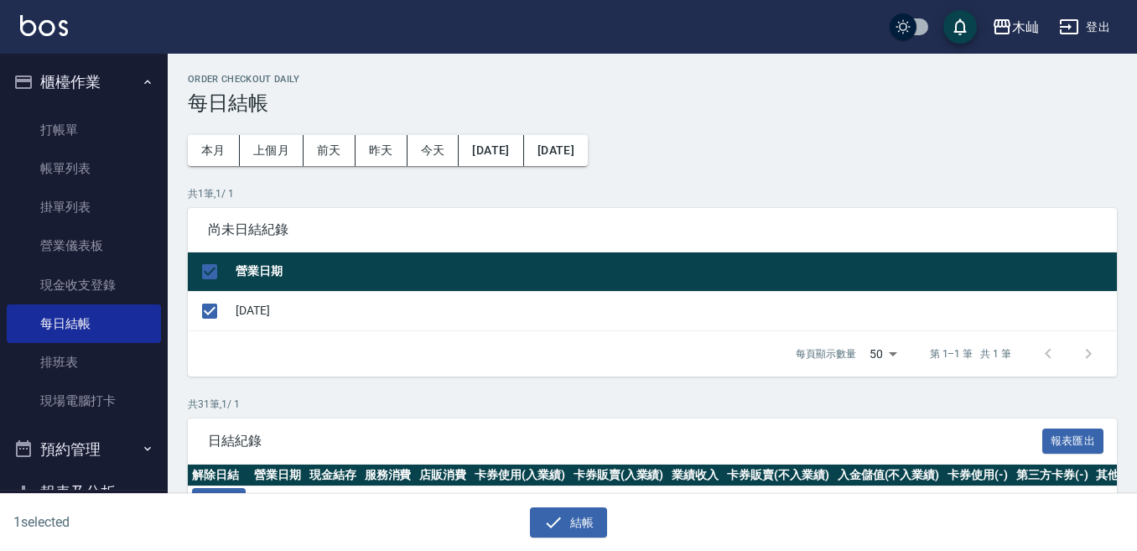
drag, startPoint x: 579, startPoint y: 522, endPoint x: 579, endPoint y: 427, distance: 94.7
click at [579, 521] on button "結帳" at bounding box center [569, 522] width 78 height 31
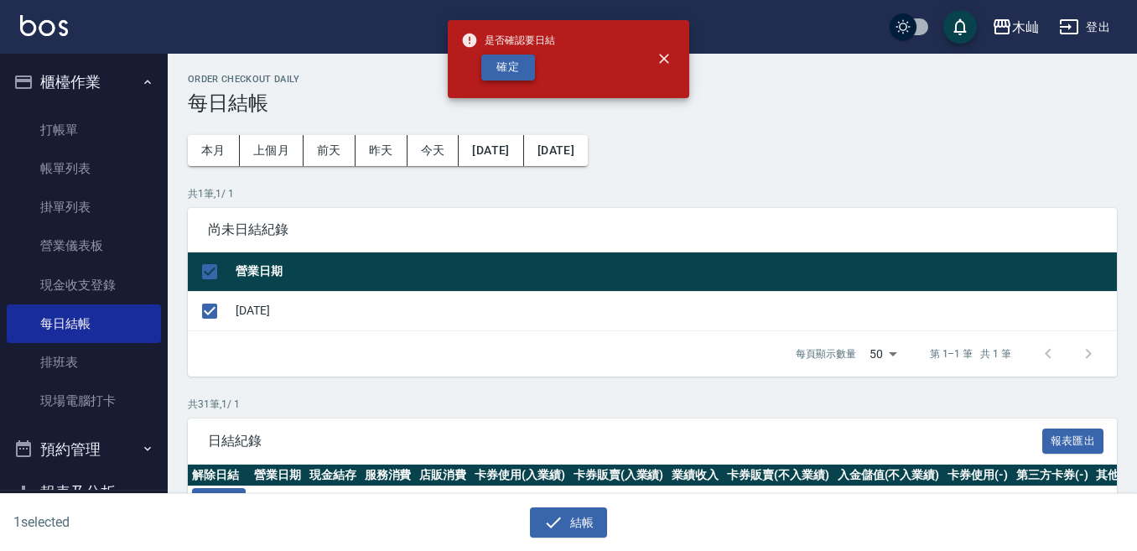
click at [526, 68] on button "確定" at bounding box center [508, 67] width 54 height 26
checkbox input "false"
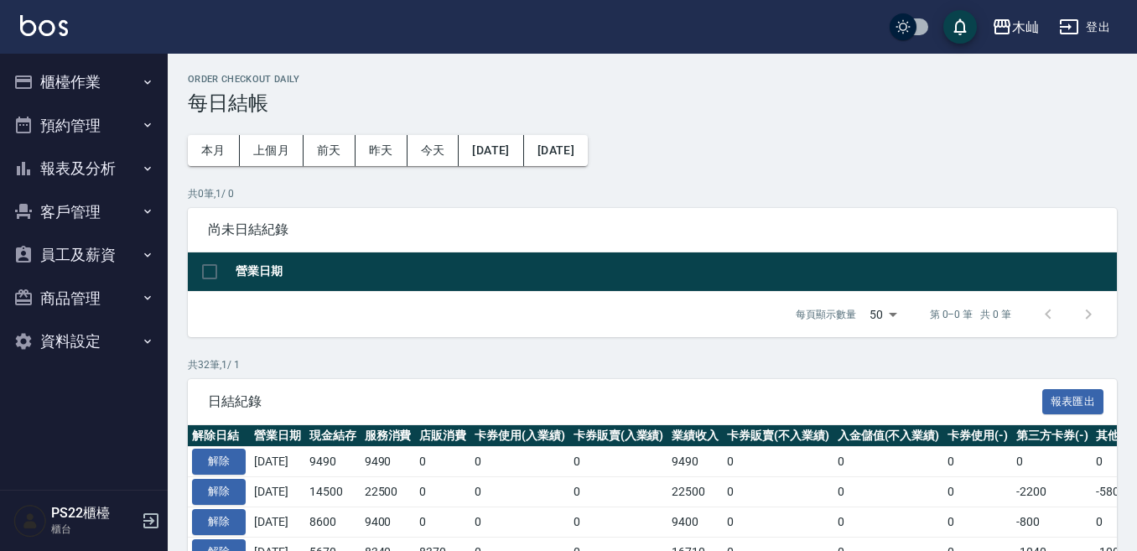
click at [117, 161] on button "報表及分析" at bounding box center [84, 169] width 154 height 44
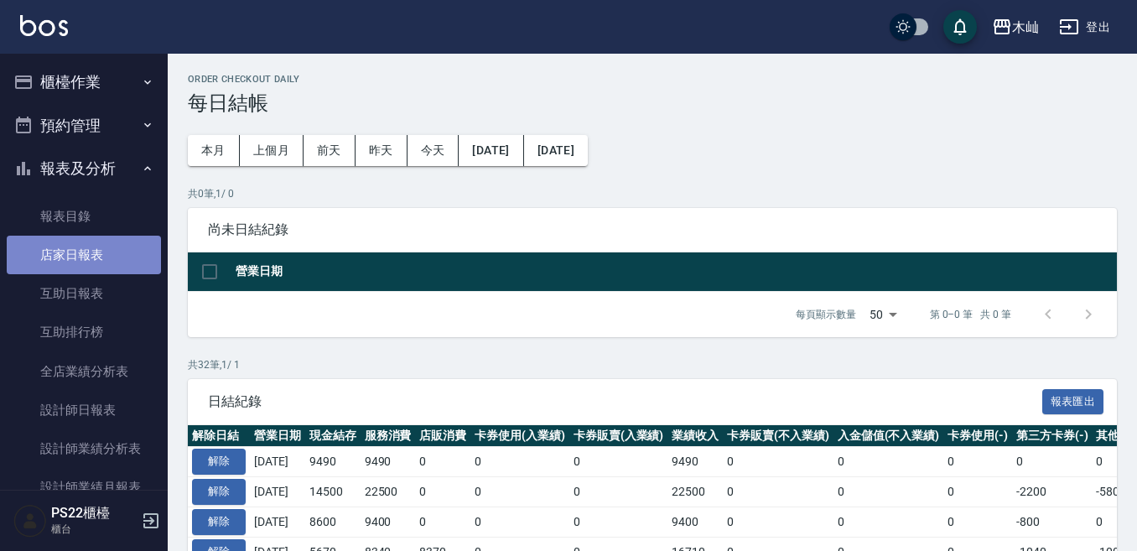
click at [140, 260] on link "店家日報表" at bounding box center [84, 255] width 154 height 39
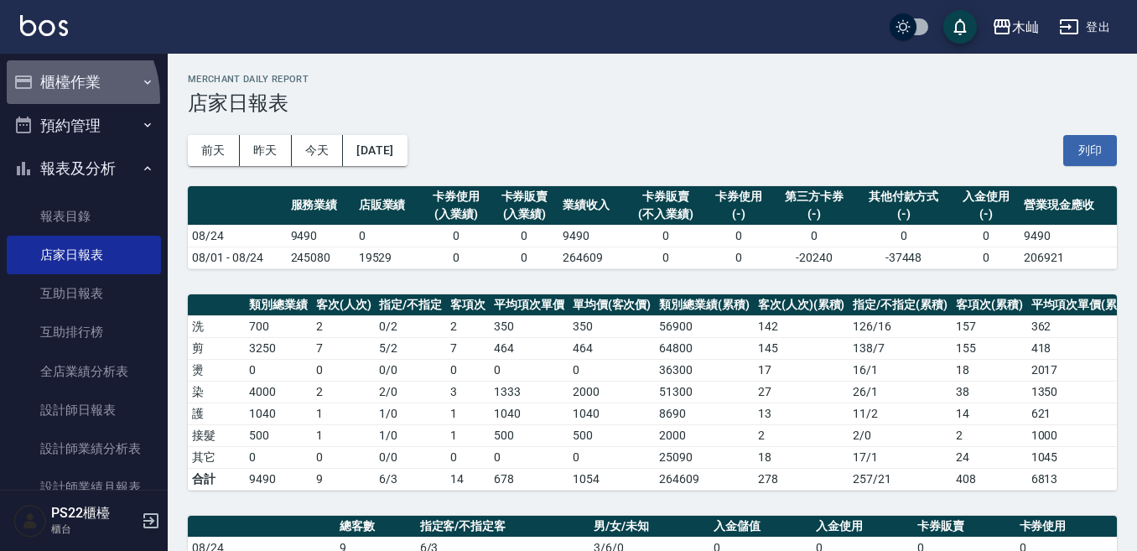
click at [51, 98] on button "櫃檯作業" at bounding box center [84, 82] width 154 height 44
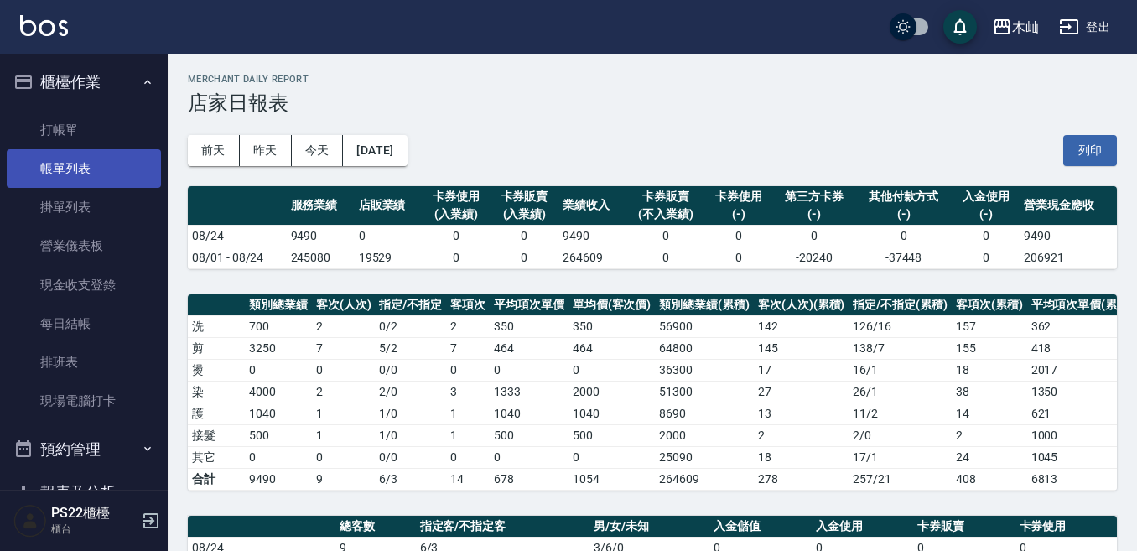
click at [89, 161] on link "帳單列表" at bounding box center [84, 168] width 154 height 39
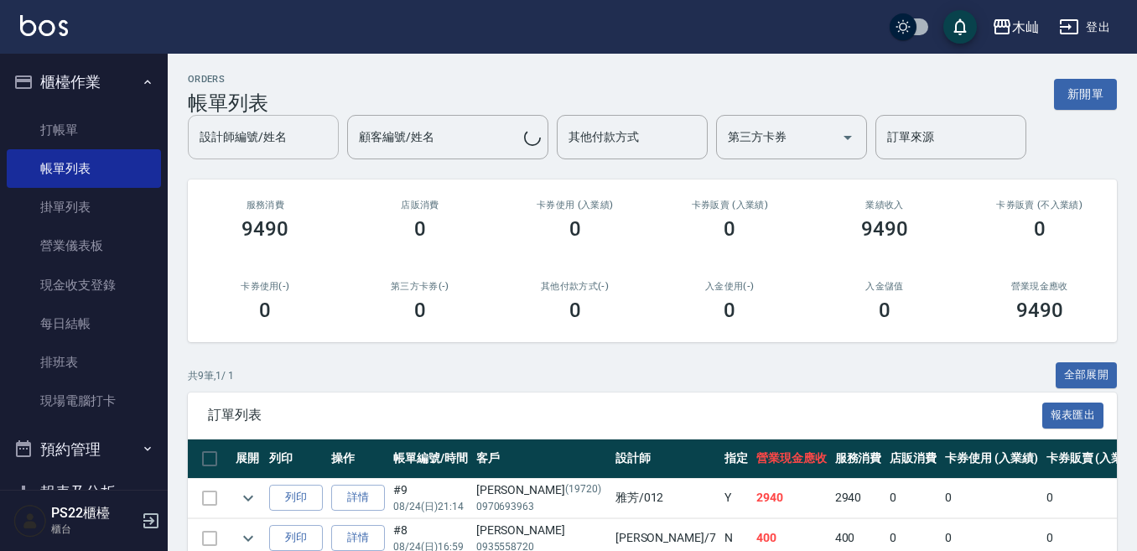
click at [262, 148] on input "設計師編號/姓名" at bounding box center [263, 136] width 136 height 29
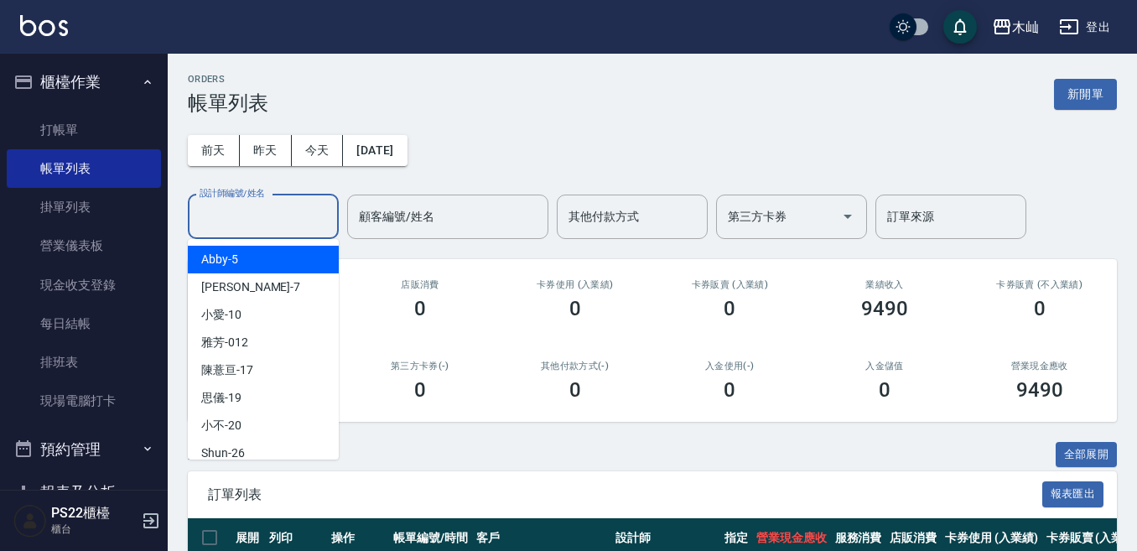
click at [277, 266] on div "Abby -5" at bounding box center [263, 260] width 151 height 28
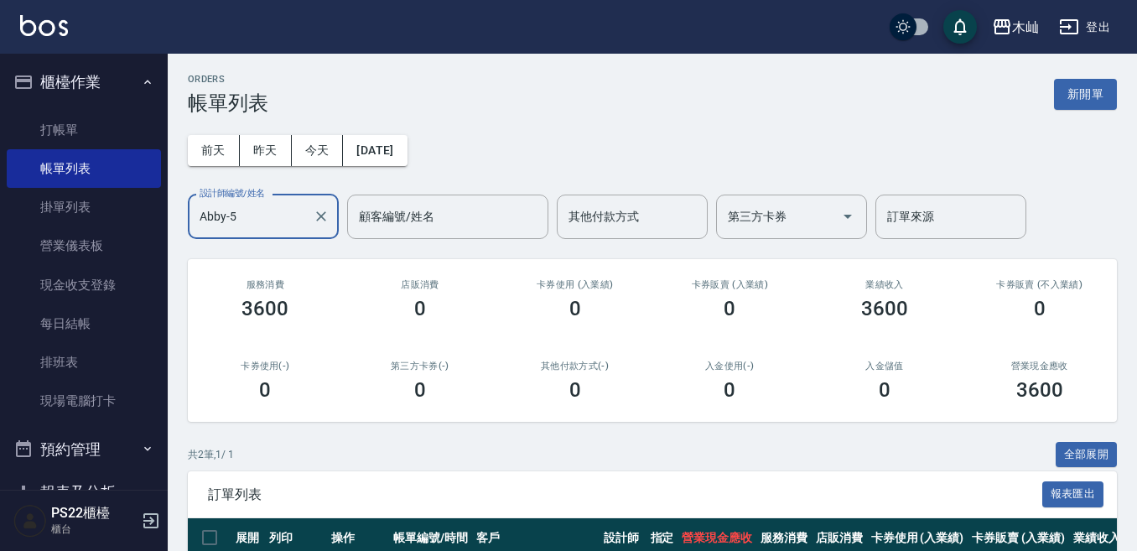
click at [270, 220] on input "Abby-5" at bounding box center [250, 216] width 111 height 29
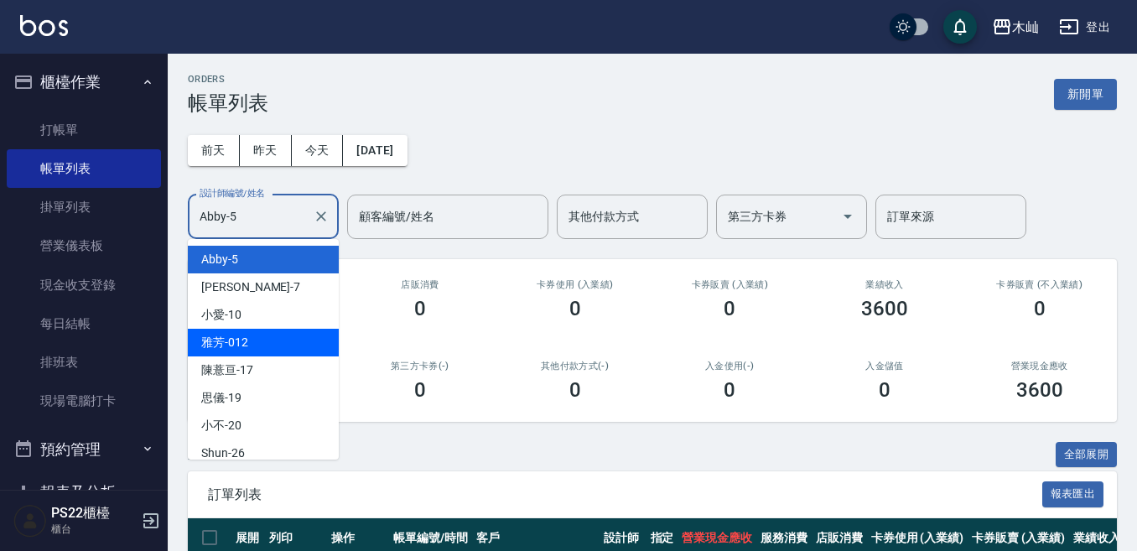
click at [265, 339] on div "雅芳 -012" at bounding box center [263, 343] width 151 height 28
type input "雅芳-012"
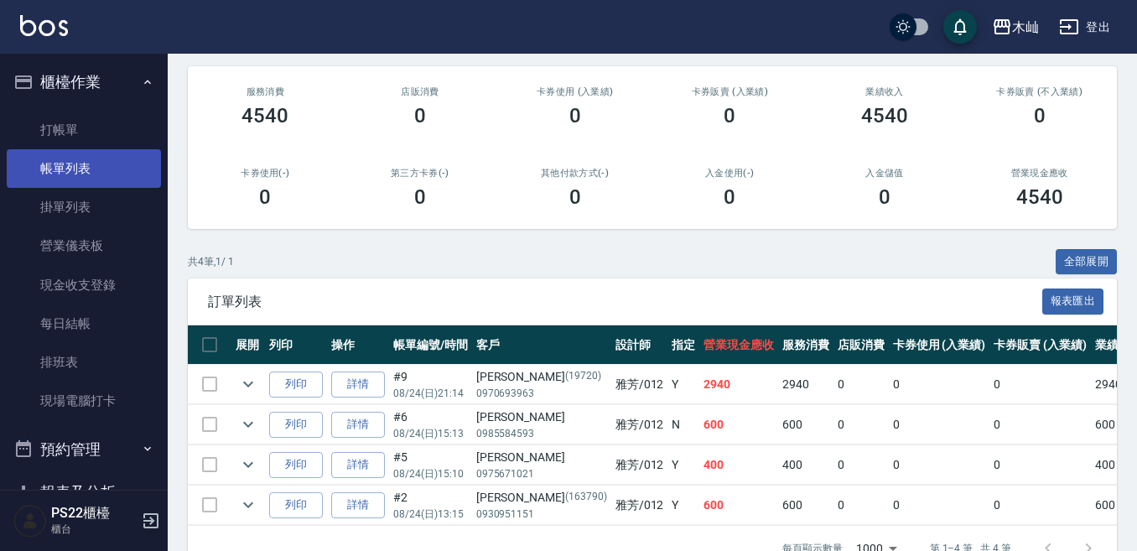
scroll to position [163, 0]
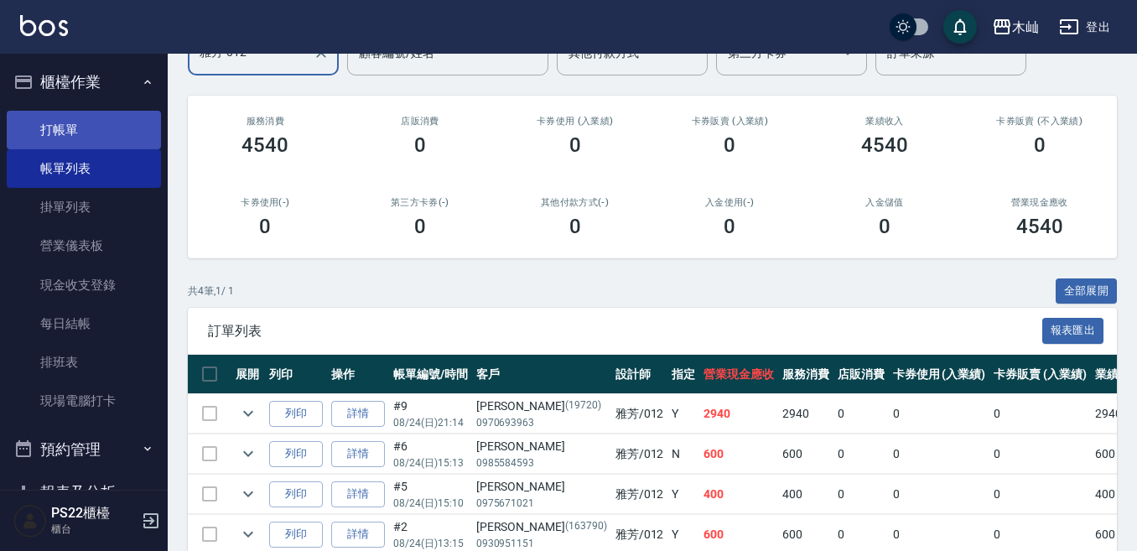
click at [60, 125] on link "打帳單" at bounding box center [84, 130] width 154 height 39
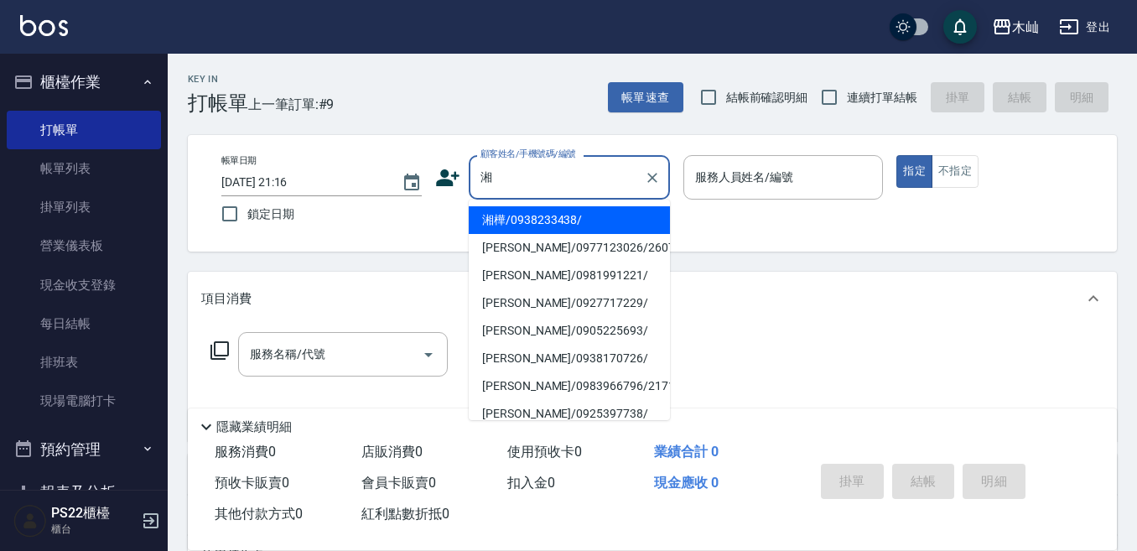
click at [510, 220] on li "湘樺/0938233438/" at bounding box center [569, 220] width 201 height 28
type input "湘樺/0938233438/"
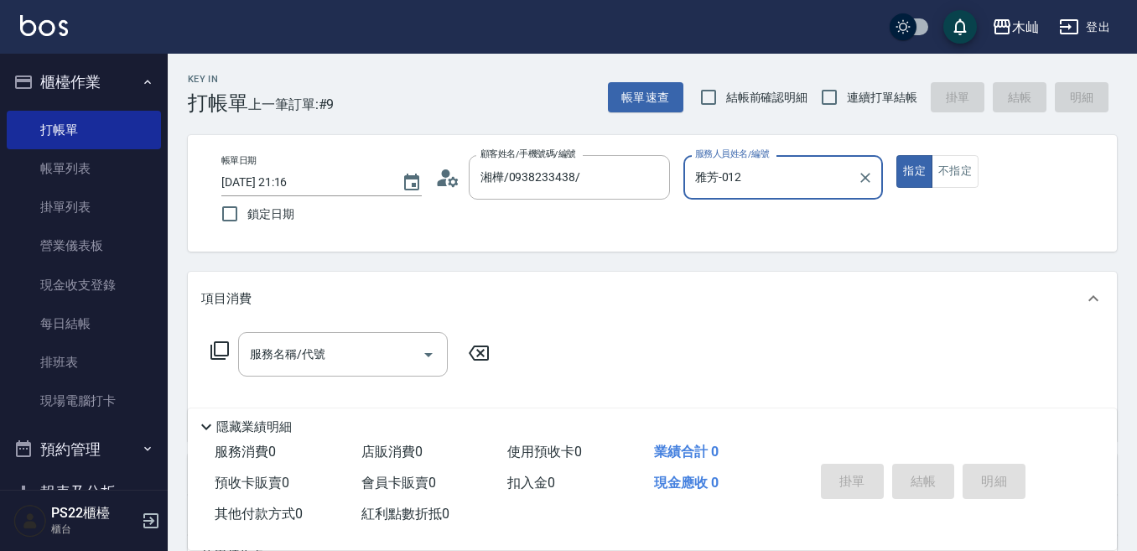
type input "雅芳-012"
click at [389, 347] on input "服務名稱/代號" at bounding box center [330, 353] width 169 height 29
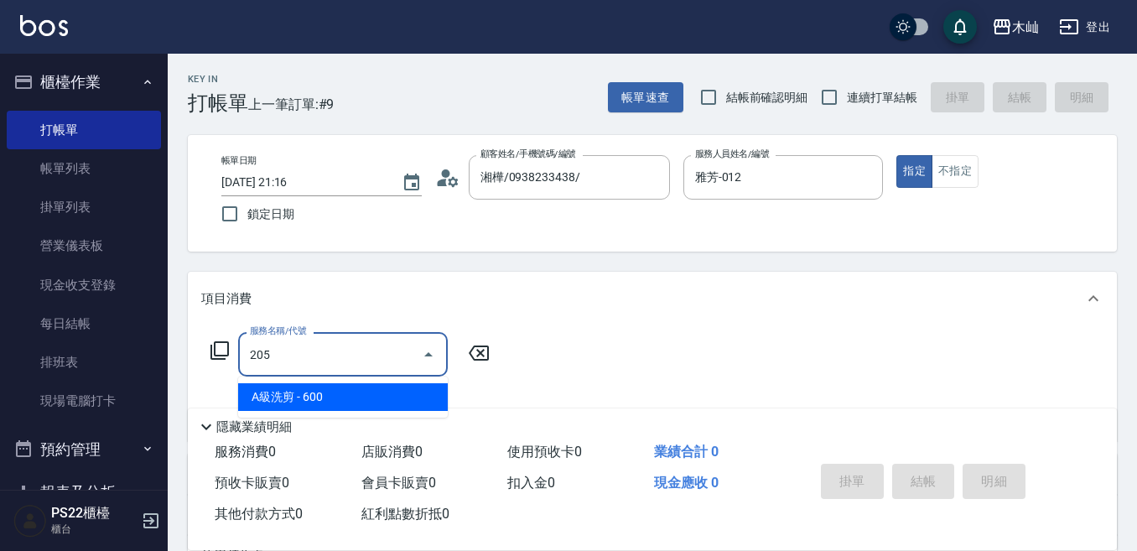
type input "A級洗剪(205)"
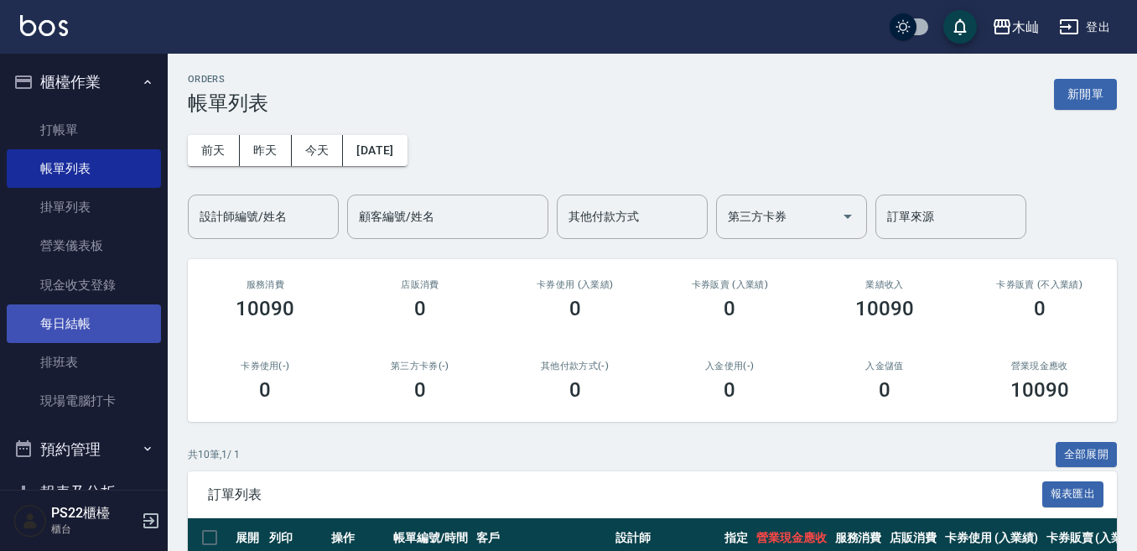
click at [90, 319] on link "每日結帳" at bounding box center [84, 323] width 154 height 39
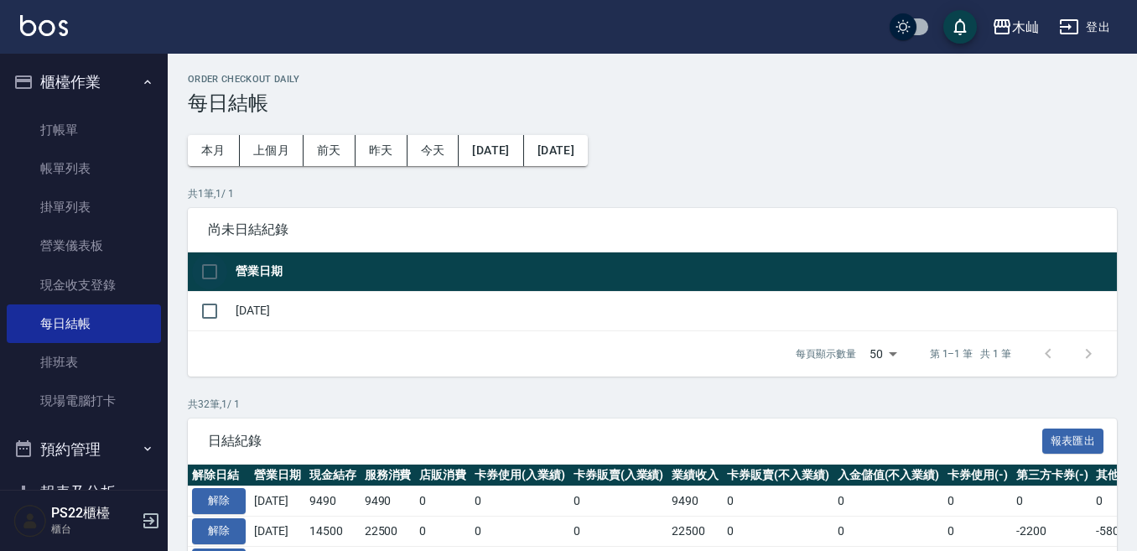
click at [209, 277] on input "checkbox" at bounding box center [209, 271] width 35 height 35
checkbox input "true"
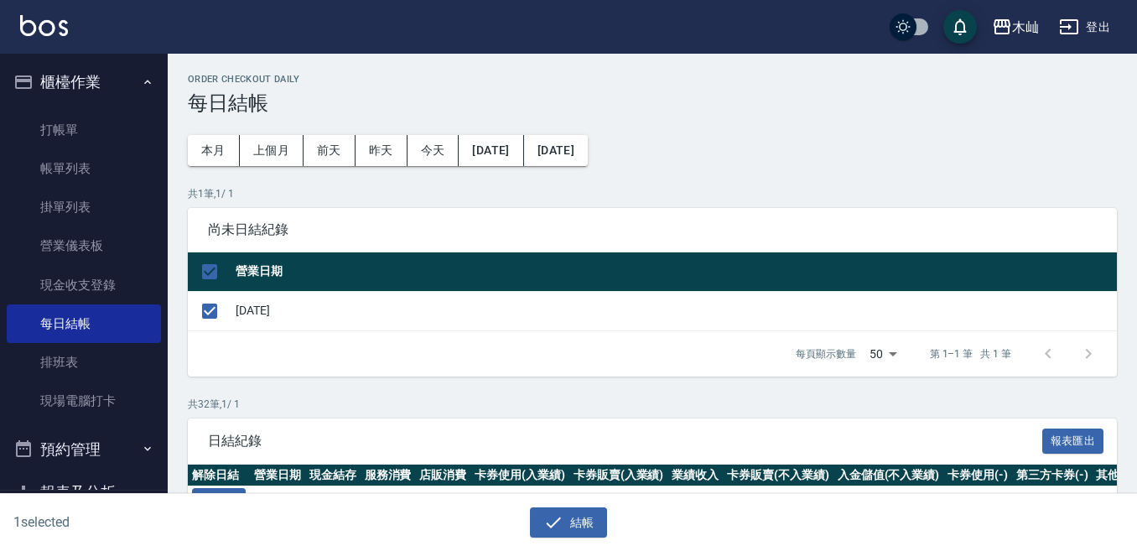
drag, startPoint x: 580, startPoint y: 524, endPoint x: 558, endPoint y: 264, distance: 260.8
click at [581, 520] on button "結帳" at bounding box center [569, 522] width 78 height 31
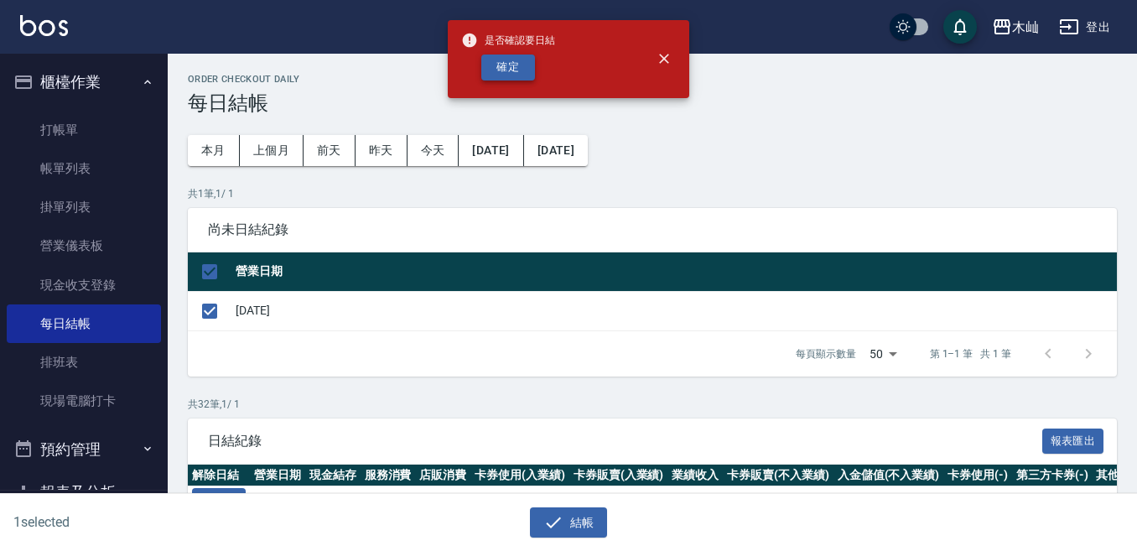
click at [521, 69] on button "確定" at bounding box center [508, 67] width 54 height 26
checkbox input "false"
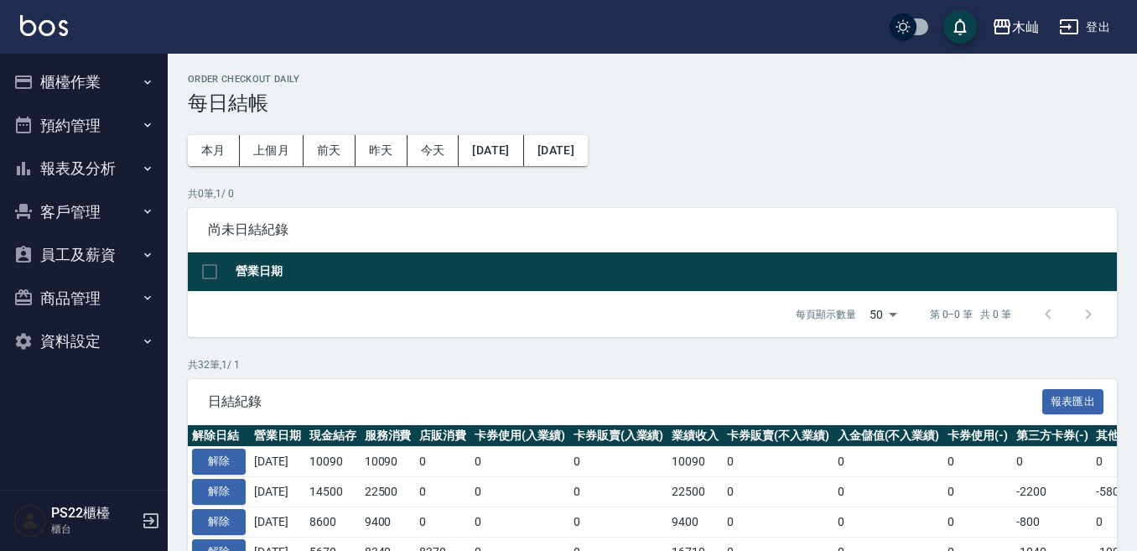
click at [51, 170] on button "報表及分析" at bounding box center [84, 169] width 154 height 44
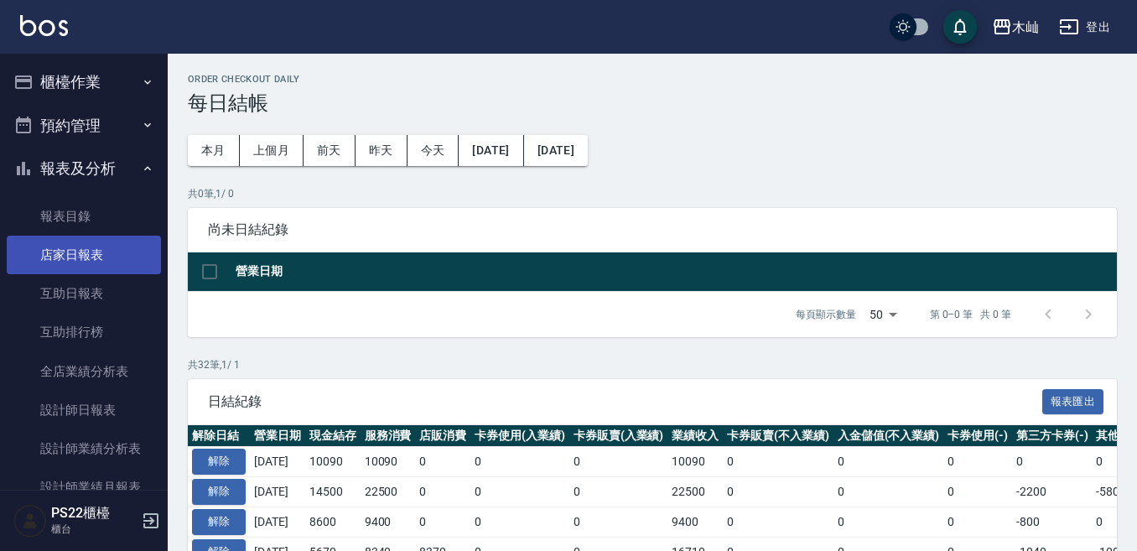
click at [80, 256] on link "店家日報表" at bounding box center [84, 255] width 154 height 39
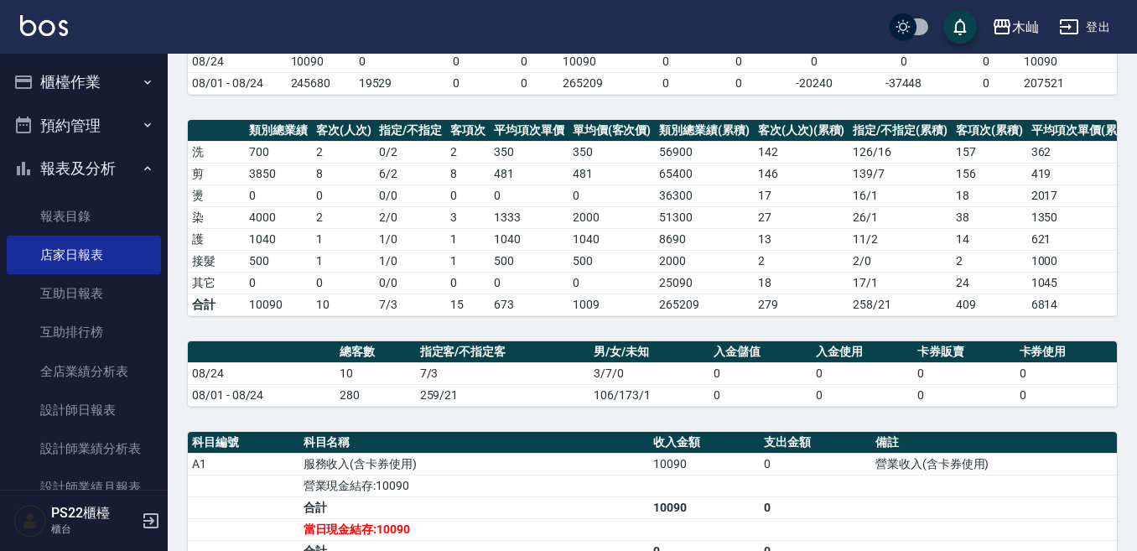
scroll to position [84, 0]
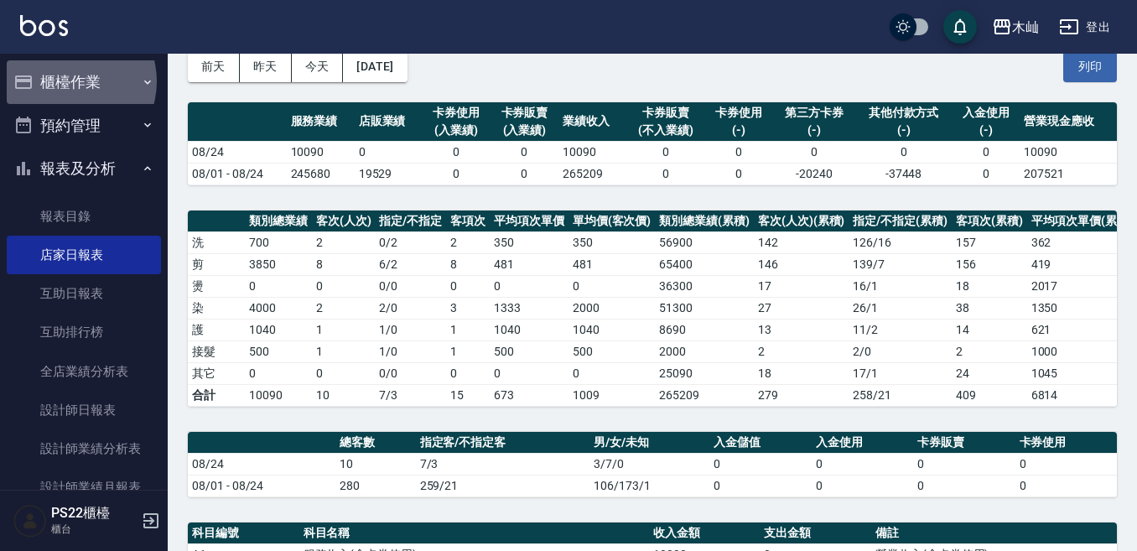
drag, startPoint x: 68, startPoint y: 81, endPoint x: 80, endPoint y: 100, distance: 22.3
click at [69, 81] on button "櫃檯作業" at bounding box center [84, 82] width 154 height 44
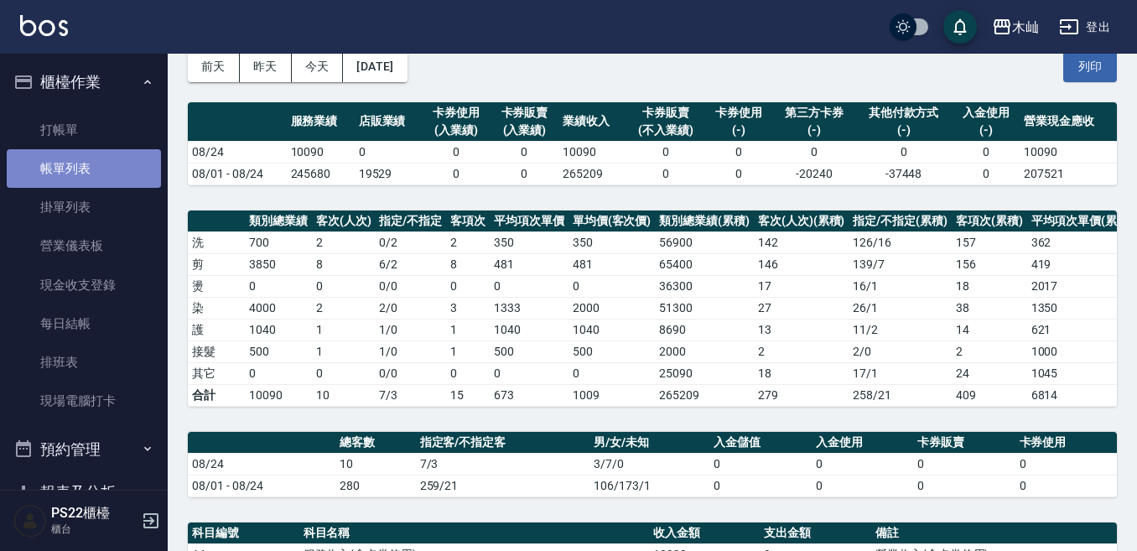
click at [99, 165] on link "帳單列表" at bounding box center [84, 168] width 154 height 39
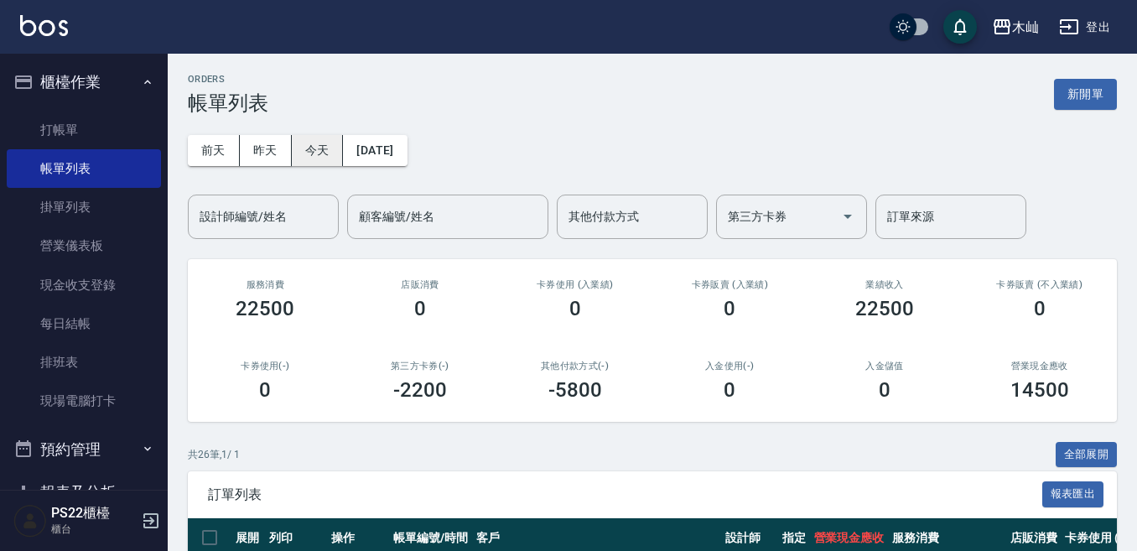
click at [306, 143] on button "今天" at bounding box center [318, 150] width 52 height 31
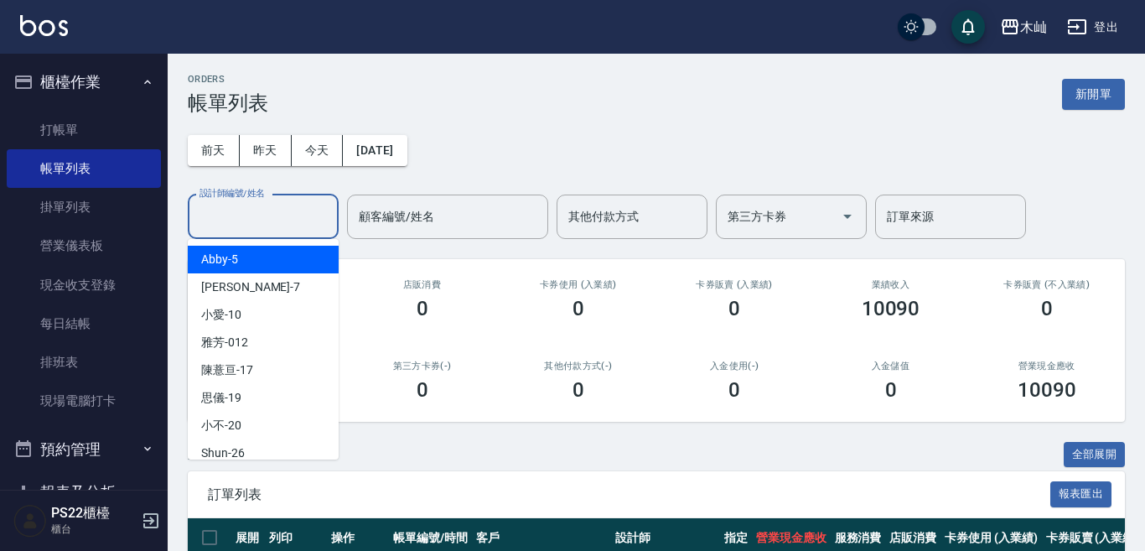
click at [286, 205] on input "設計師編號/姓名" at bounding box center [263, 216] width 136 height 29
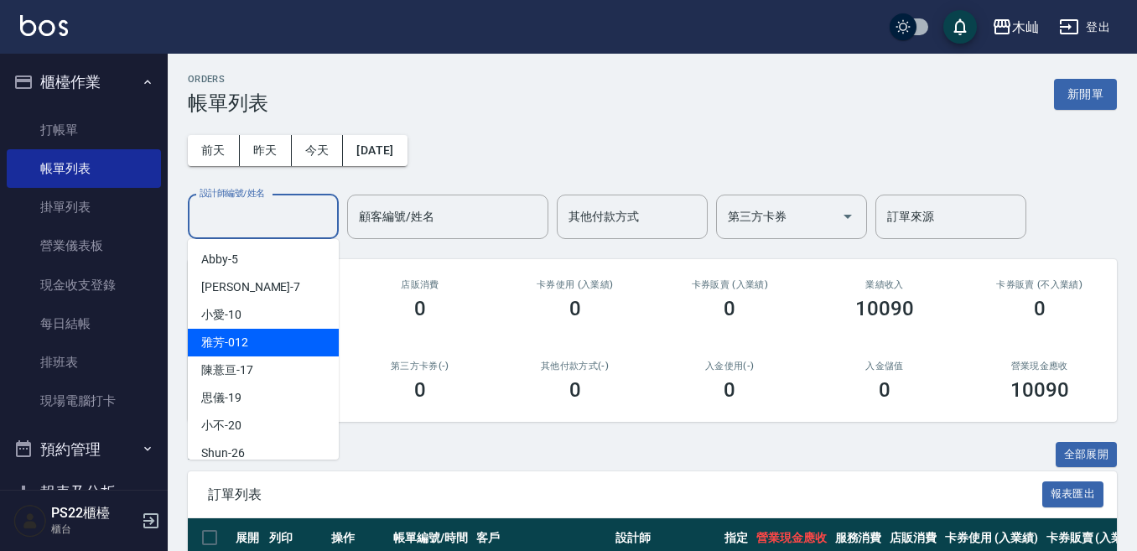
click at [283, 341] on div "雅芳 -012" at bounding box center [263, 343] width 151 height 28
type input "雅芳-012"
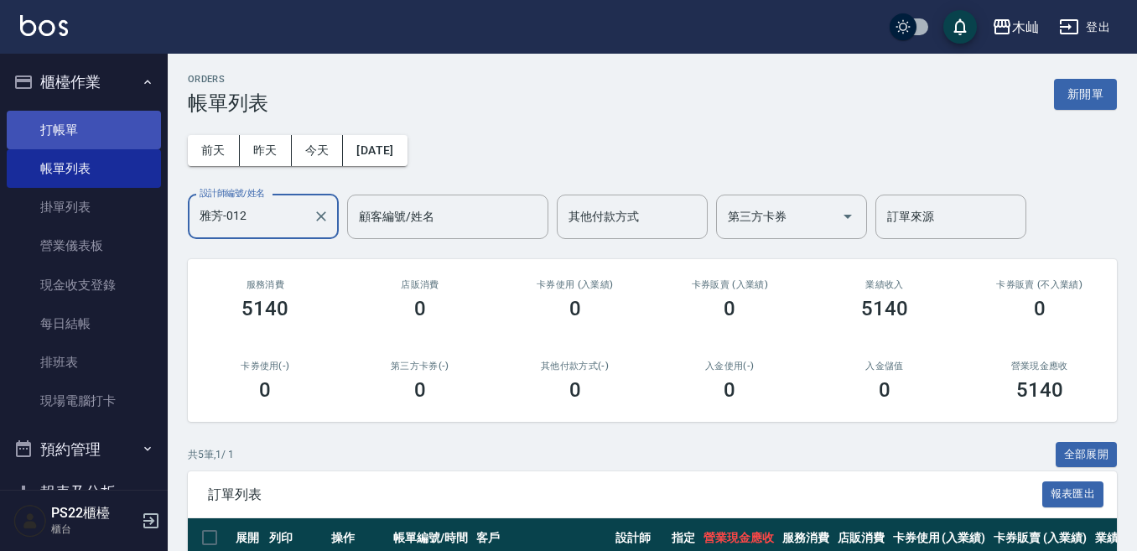
click at [61, 131] on link "打帳單" at bounding box center [84, 130] width 154 height 39
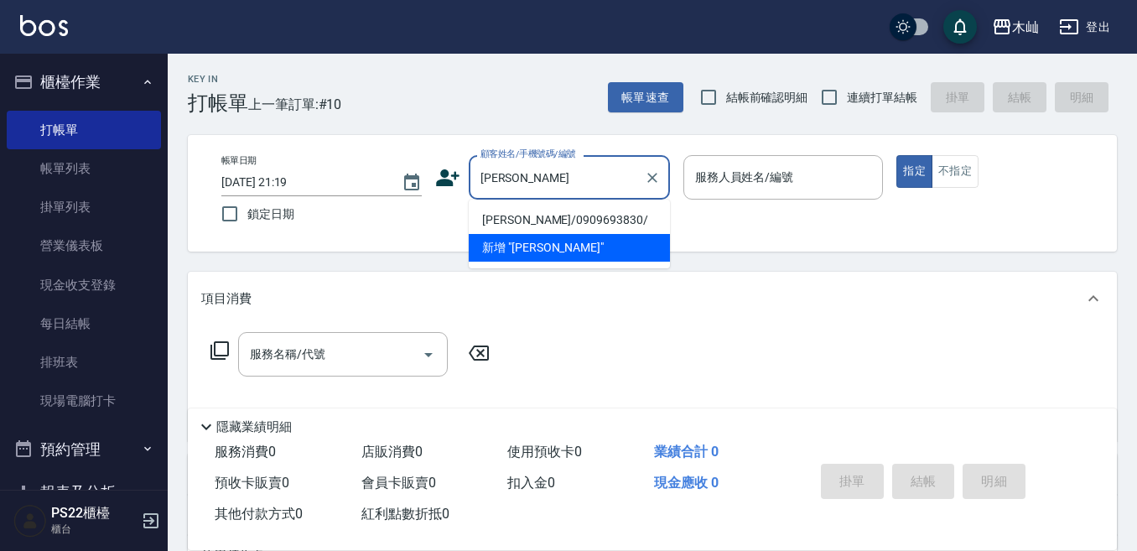
click at [618, 219] on li "劉景輝/0909693830/" at bounding box center [569, 220] width 201 height 28
type input "劉景輝/0909693830/"
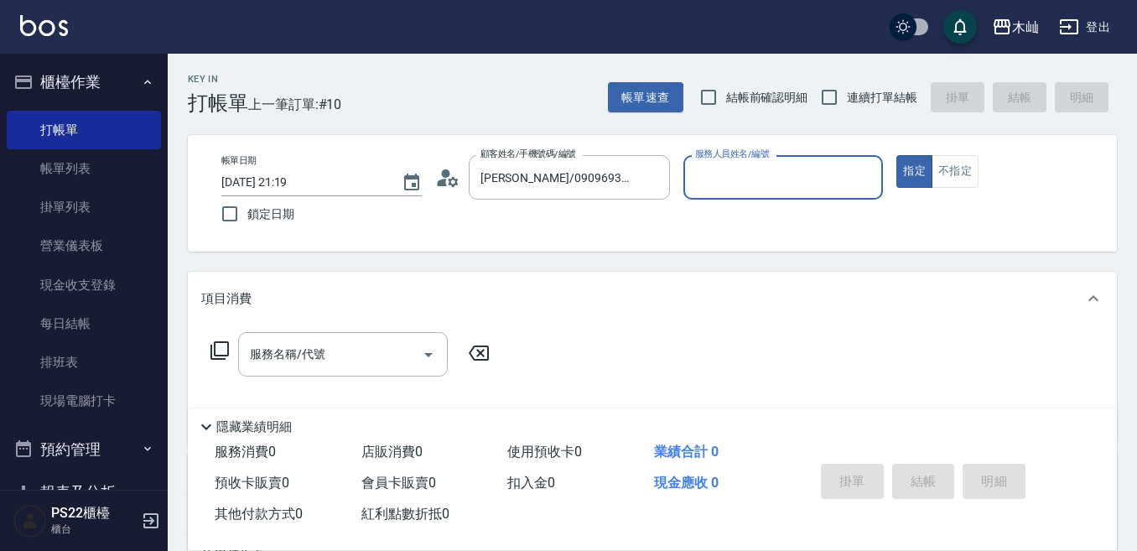
type input "雅芳-012"
drag, startPoint x: 349, startPoint y: 355, endPoint x: 325, endPoint y: 355, distance: 23.5
click at [345, 355] on input "服務名稱/代號" at bounding box center [330, 353] width 169 height 29
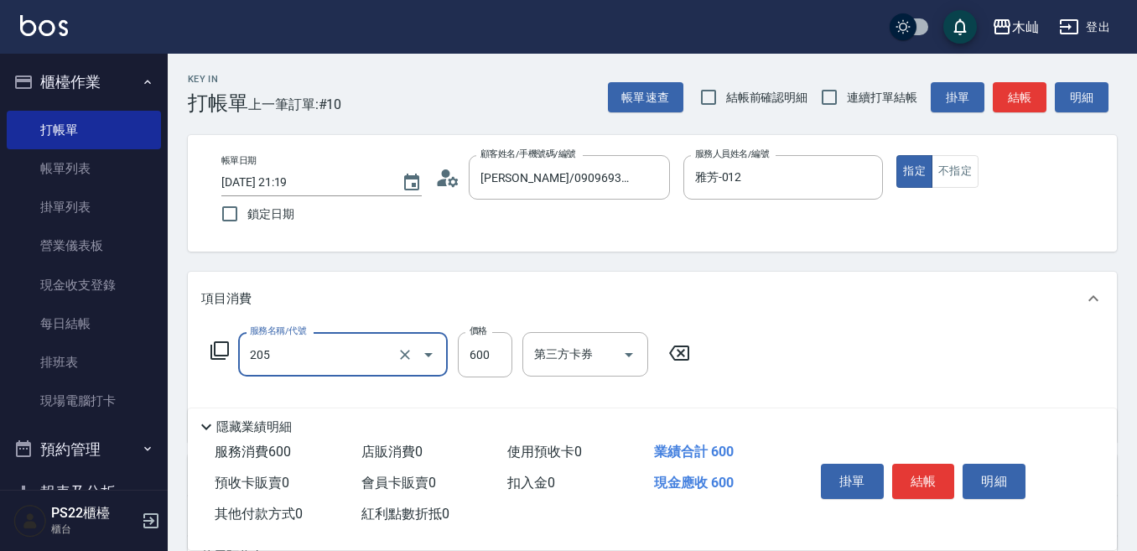
type input "A級洗剪(205)"
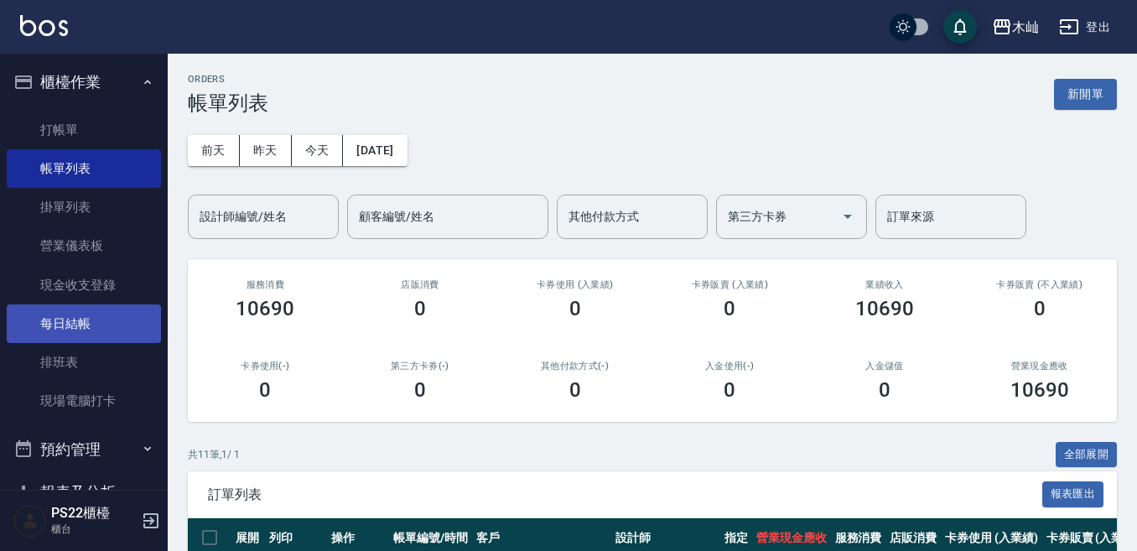
click at [90, 322] on link "每日結帳" at bounding box center [84, 323] width 154 height 39
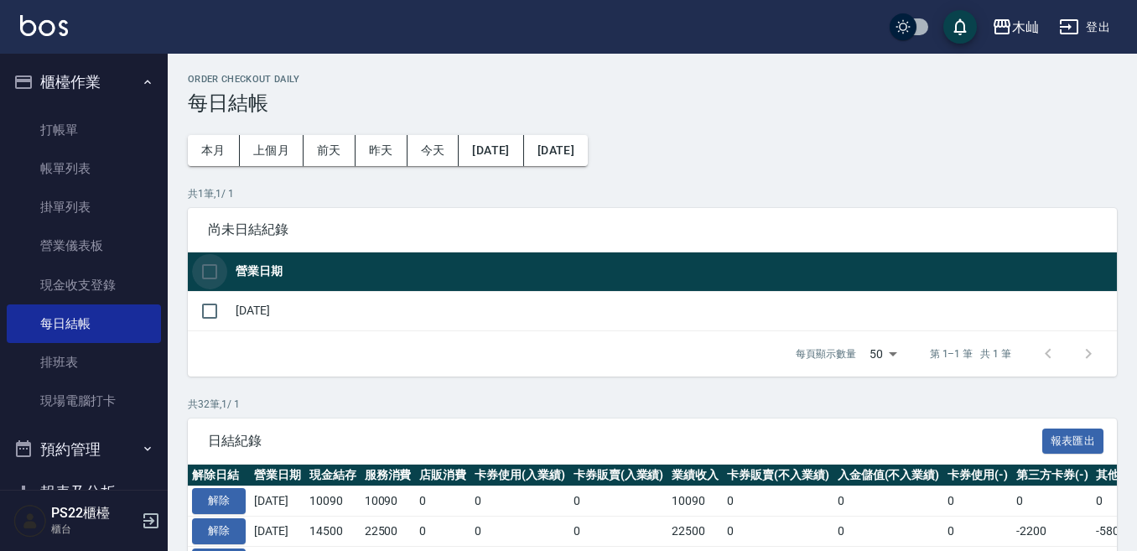
drag, startPoint x: 211, startPoint y: 272, endPoint x: 387, endPoint y: 382, distance: 207.5
click at [211, 272] on input "checkbox" at bounding box center [209, 271] width 35 height 35
checkbox input "true"
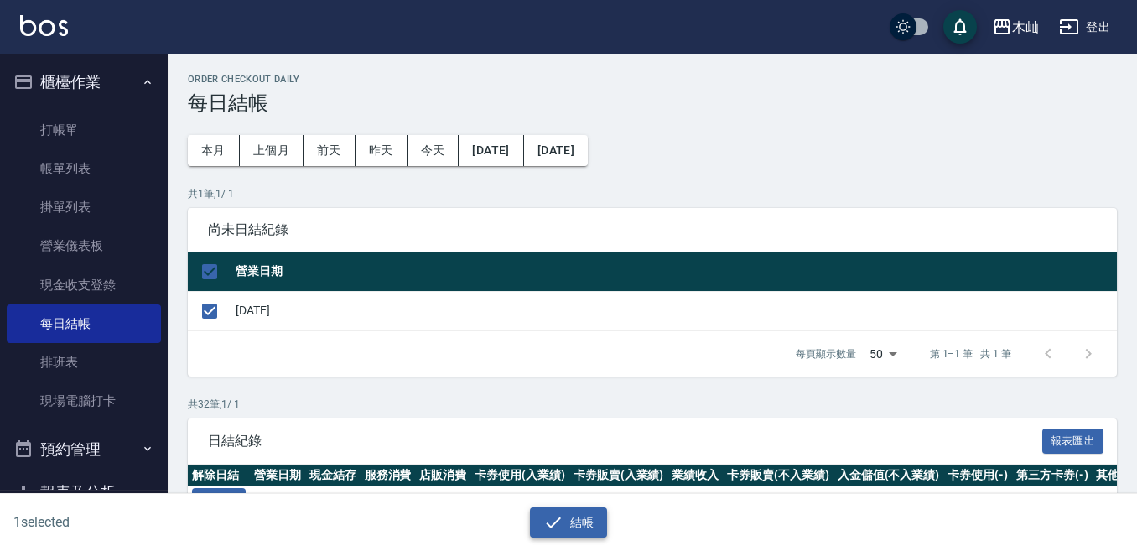
click at [573, 520] on button "結帳" at bounding box center [569, 522] width 78 height 31
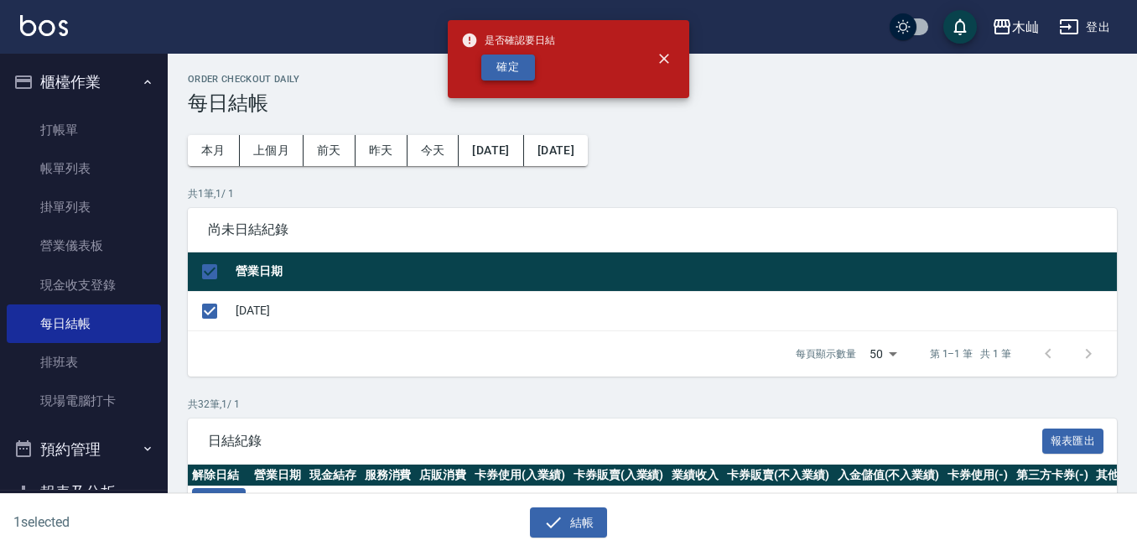
click at [495, 75] on button "確定" at bounding box center [508, 67] width 54 height 26
checkbox input "false"
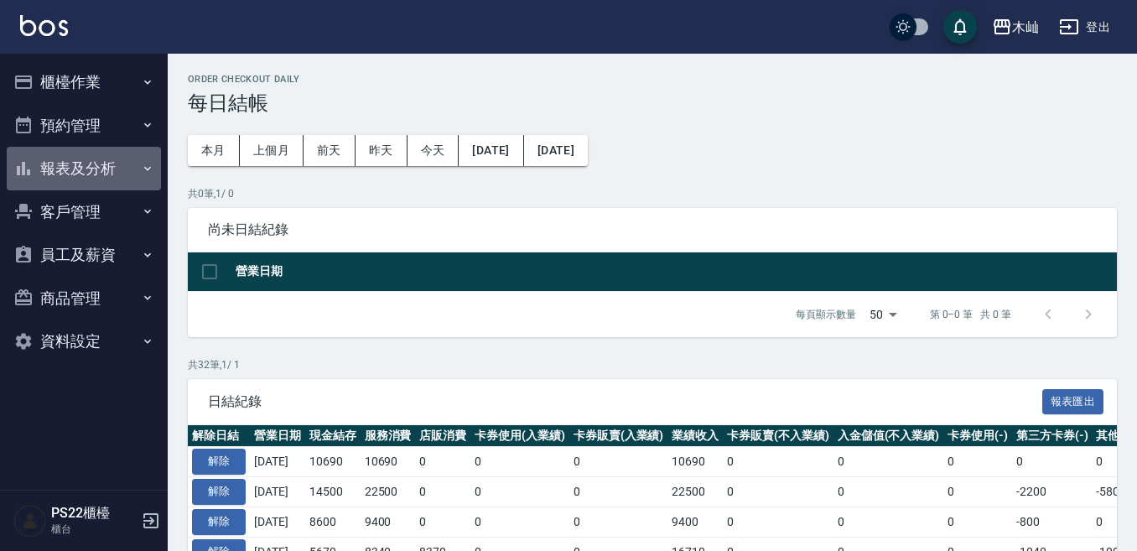
click at [118, 173] on button "報表及分析" at bounding box center [84, 169] width 154 height 44
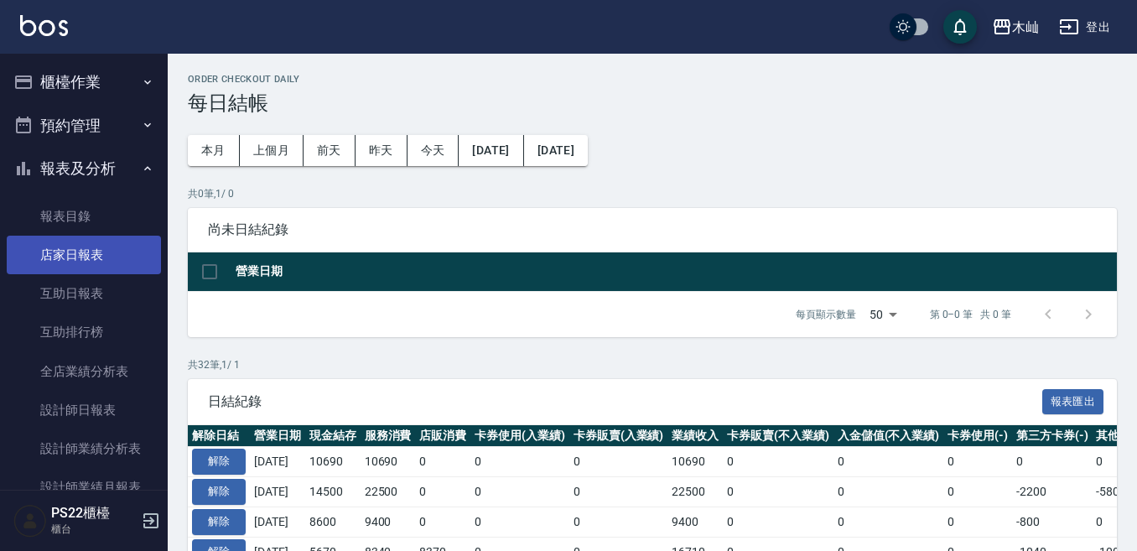
click at [117, 269] on link "店家日報表" at bounding box center [84, 255] width 154 height 39
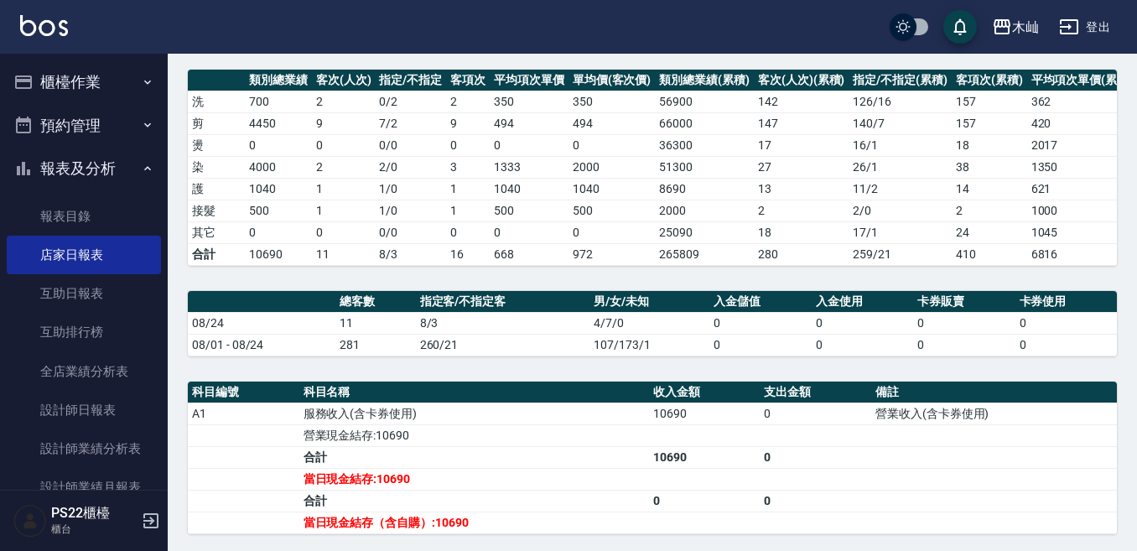
scroll to position [251, 0]
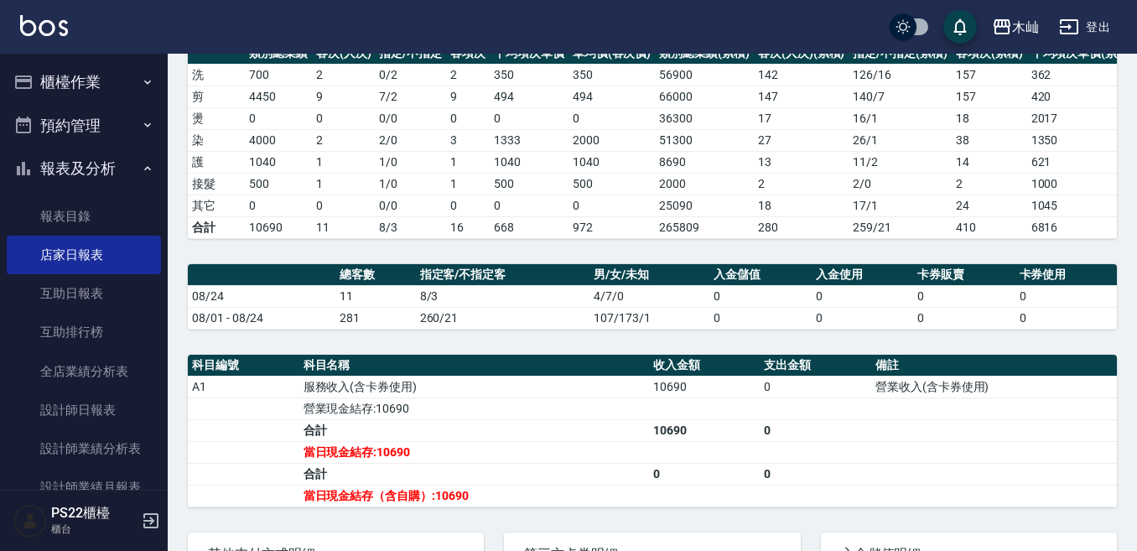
click at [85, 94] on button "櫃檯作業" at bounding box center [84, 82] width 154 height 44
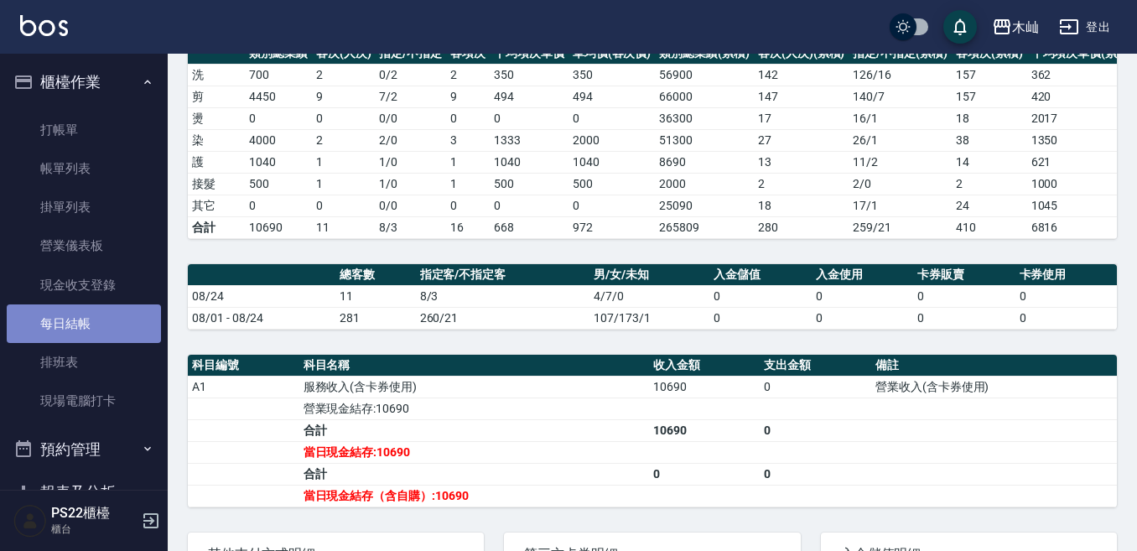
click at [102, 319] on link "每日結帳" at bounding box center [84, 323] width 154 height 39
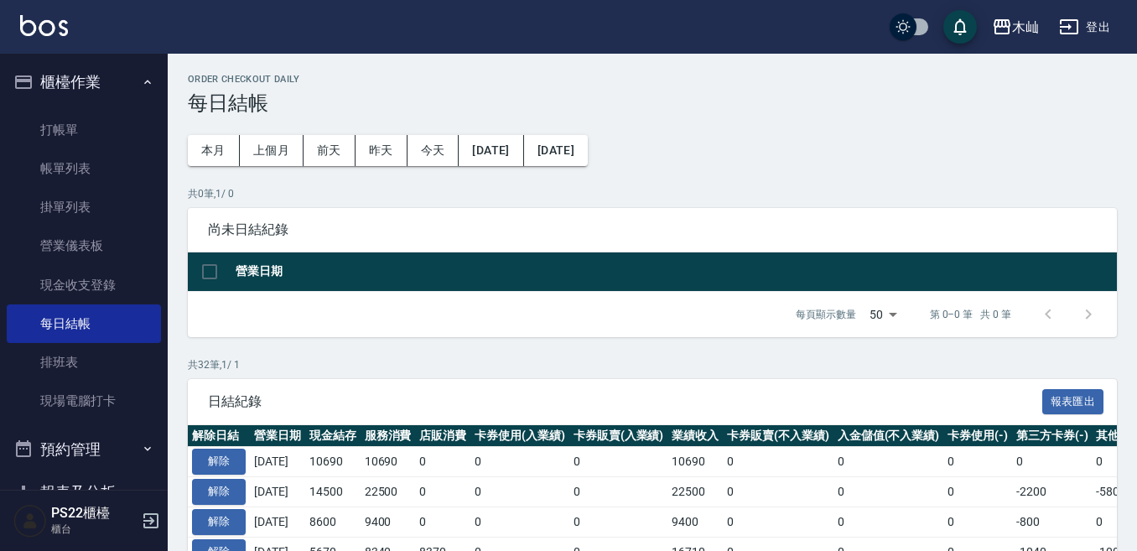
click at [80, 67] on button "櫃檯作業" at bounding box center [84, 82] width 154 height 44
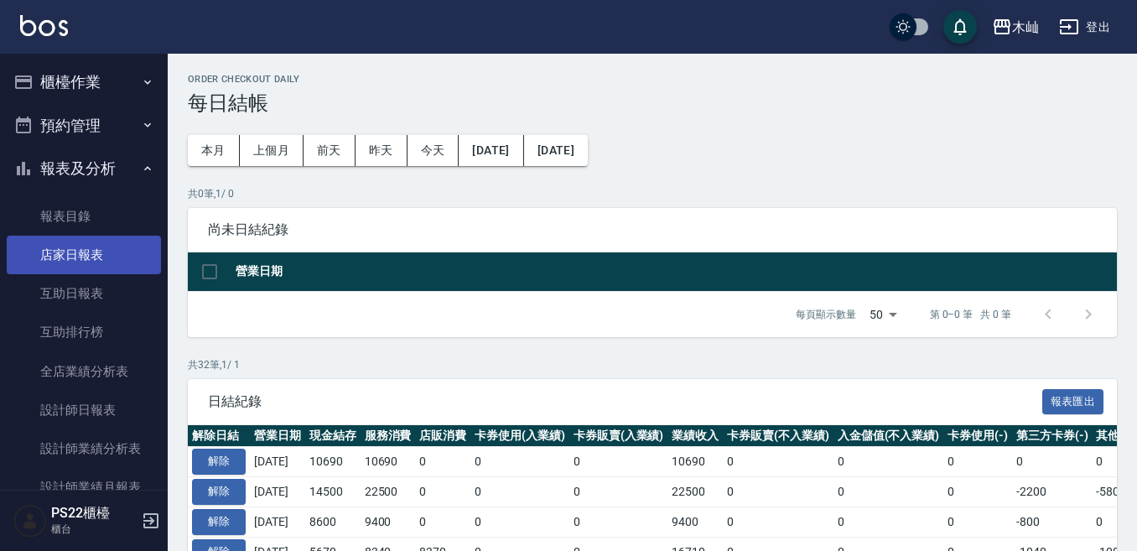
click at [91, 266] on link "店家日報表" at bounding box center [84, 255] width 154 height 39
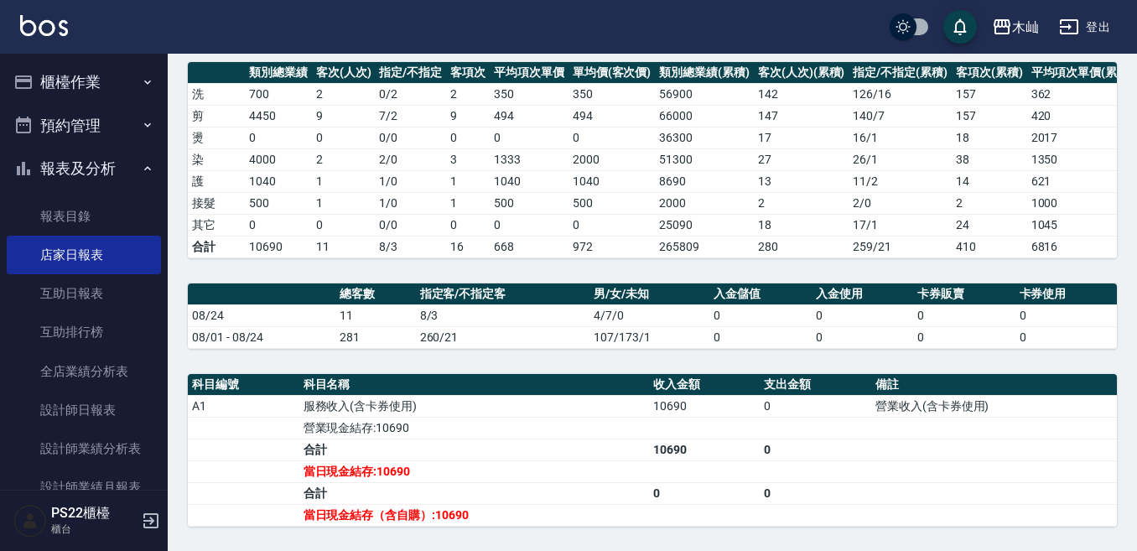
scroll to position [251, 0]
